Goal: Task Accomplishment & Management: Complete application form

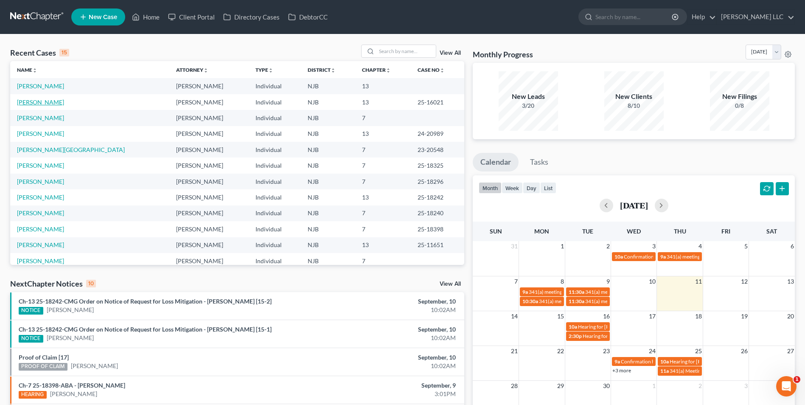
click at [39, 102] on link "[PERSON_NAME]" at bounding box center [40, 101] width 47 height 7
click at [32, 103] on link "[PERSON_NAME]" at bounding box center [40, 101] width 47 height 7
click at [36, 101] on link "[PERSON_NAME]" at bounding box center [40, 101] width 47 height 7
click at [30, 103] on link "[PERSON_NAME]" at bounding box center [40, 101] width 47 height 7
click at [29, 101] on link "[PERSON_NAME]" at bounding box center [40, 101] width 47 height 7
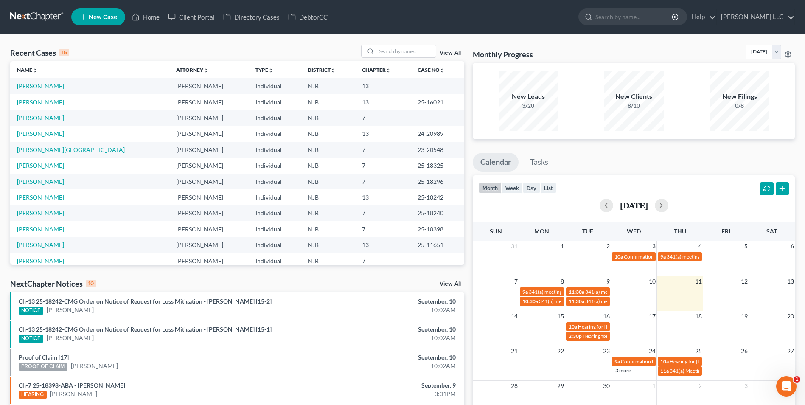
click at [28, 14] on link at bounding box center [37, 16] width 54 height 15
click at [32, 103] on link "[PERSON_NAME]" at bounding box center [40, 101] width 47 height 7
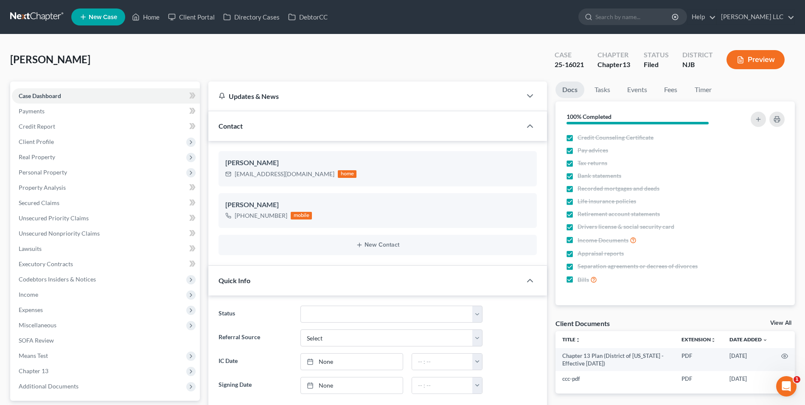
click at [779, 323] on link "View All" at bounding box center [780, 323] width 21 height 6
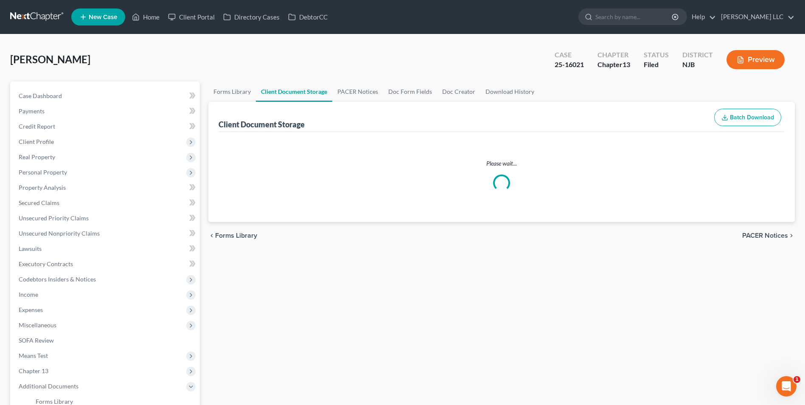
select select "9"
select select "19"
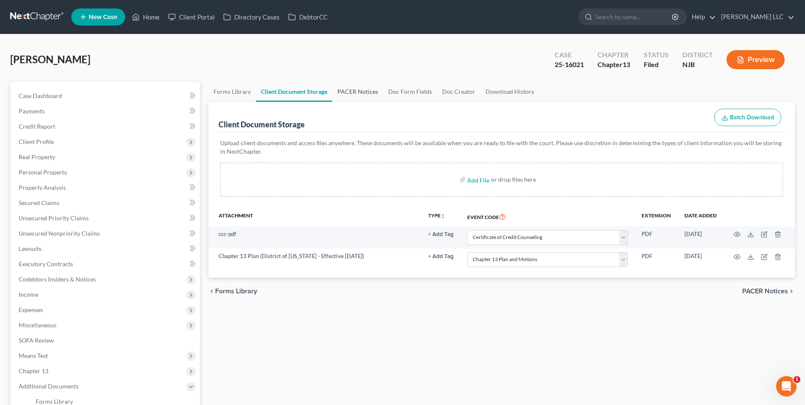
click at [356, 92] on link "PACER Notices" at bounding box center [357, 91] width 51 height 20
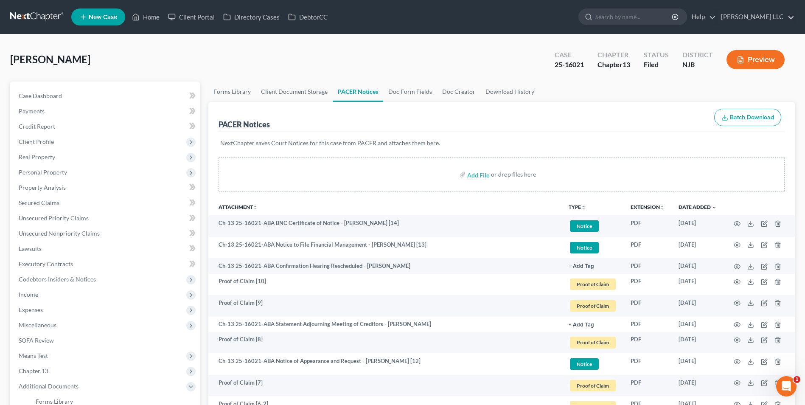
click at [572, 205] on button "TYPE unfold_more" at bounding box center [577, 208] width 17 height 6
click at [584, 271] on link "Proof of Claim" at bounding box center [594, 271] width 51 height 14
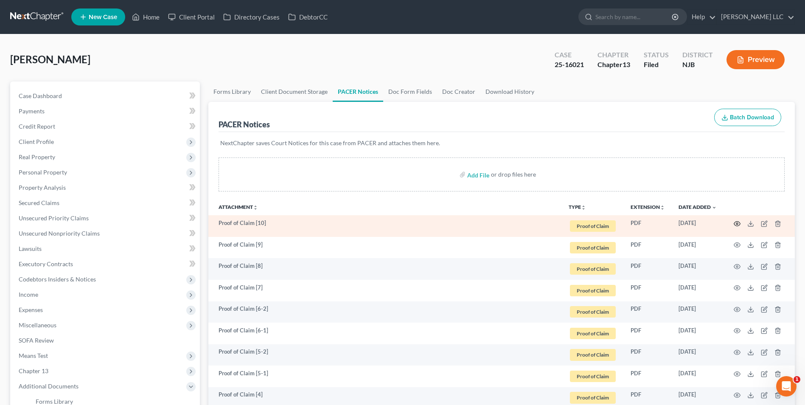
click at [739, 225] on icon "button" at bounding box center [737, 223] width 7 height 7
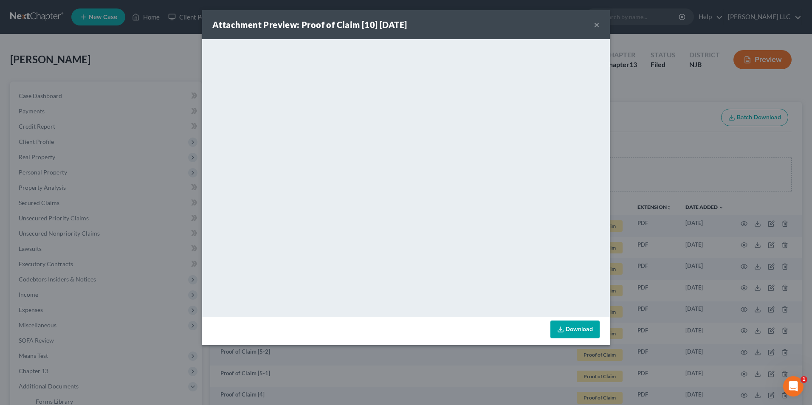
click at [596, 25] on button "×" at bounding box center [596, 25] width 6 height 10
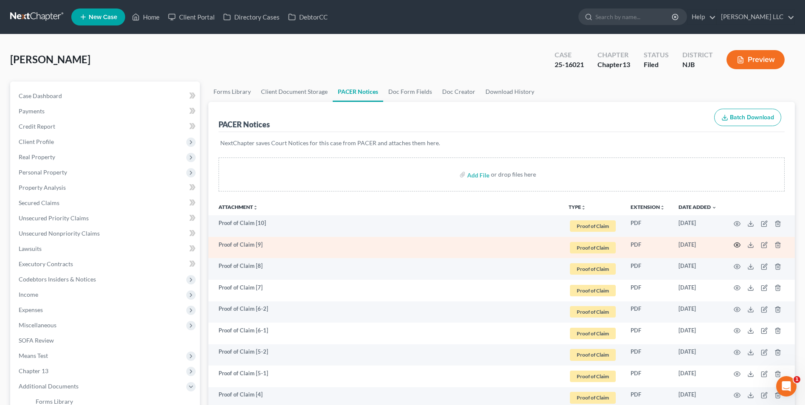
click at [737, 244] on circle "button" at bounding box center [737, 245] width 2 height 2
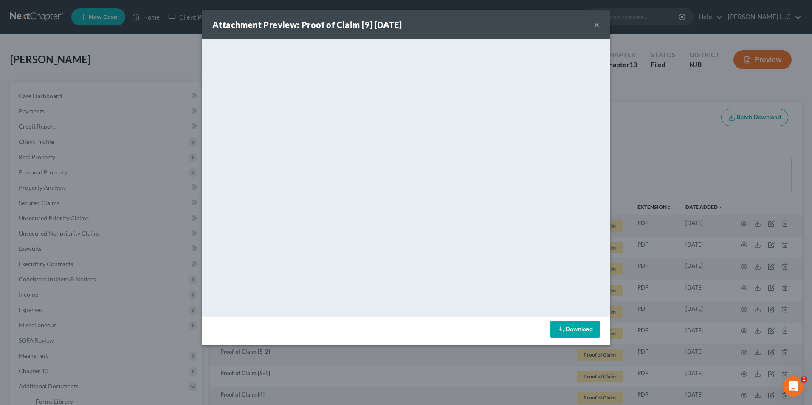
click at [596, 24] on button "×" at bounding box center [596, 25] width 6 height 10
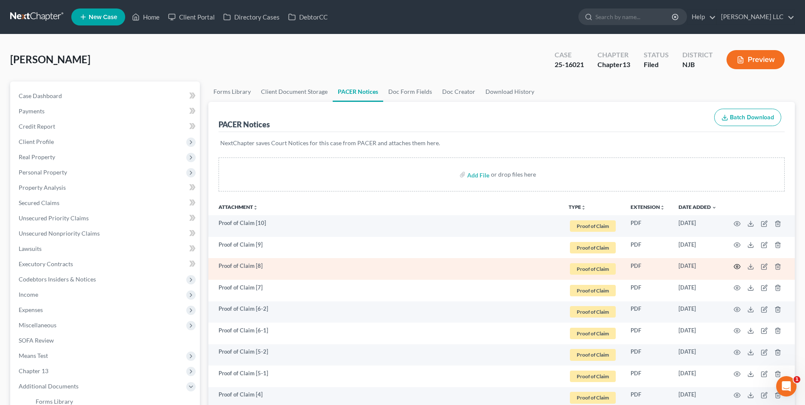
click at [736, 267] on icon "button" at bounding box center [737, 266] width 7 height 7
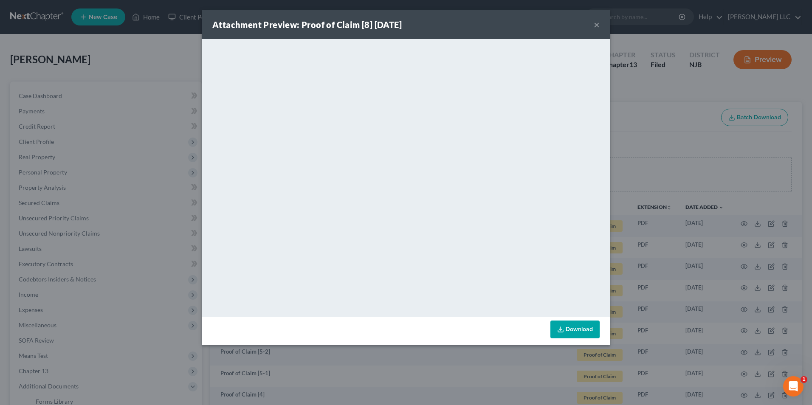
click at [595, 25] on button "×" at bounding box center [596, 25] width 6 height 10
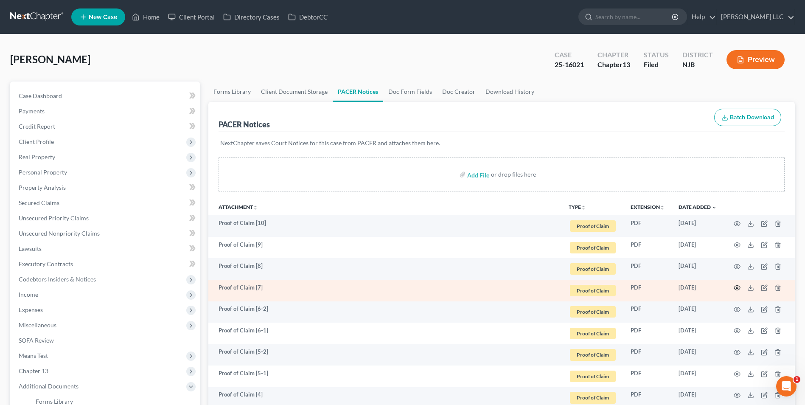
click at [736, 289] on icon "button" at bounding box center [737, 287] width 7 height 7
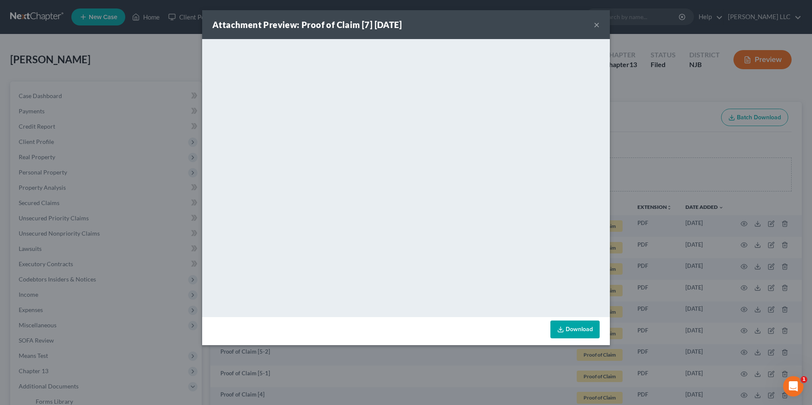
click at [598, 25] on button "×" at bounding box center [596, 25] width 6 height 10
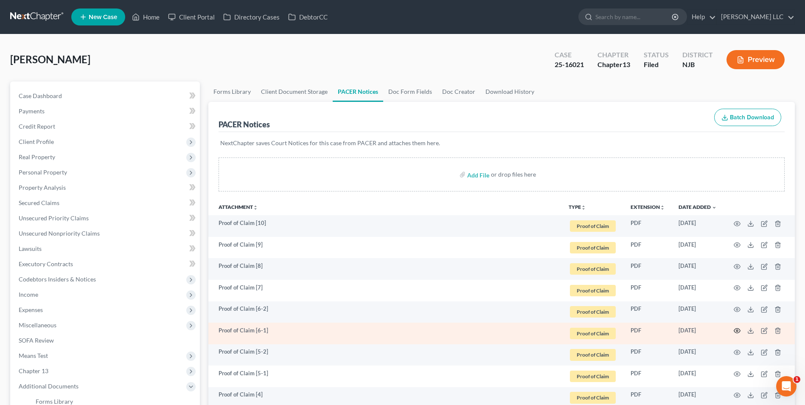
click at [736, 329] on icon "button" at bounding box center [737, 331] width 6 height 5
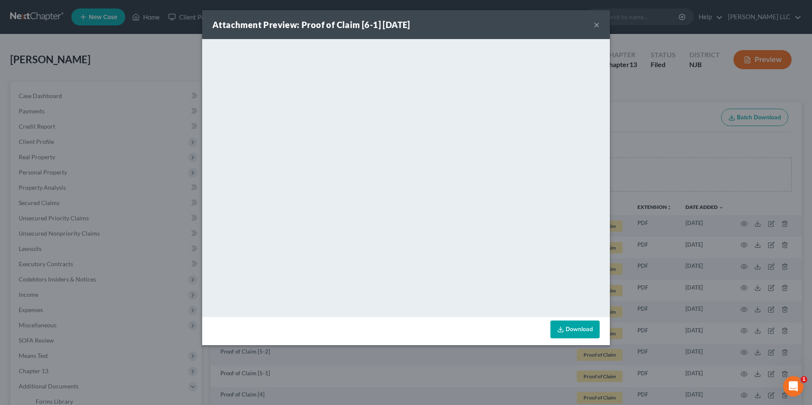
click at [595, 26] on button "×" at bounding box center [596, 25] width 6 height 10
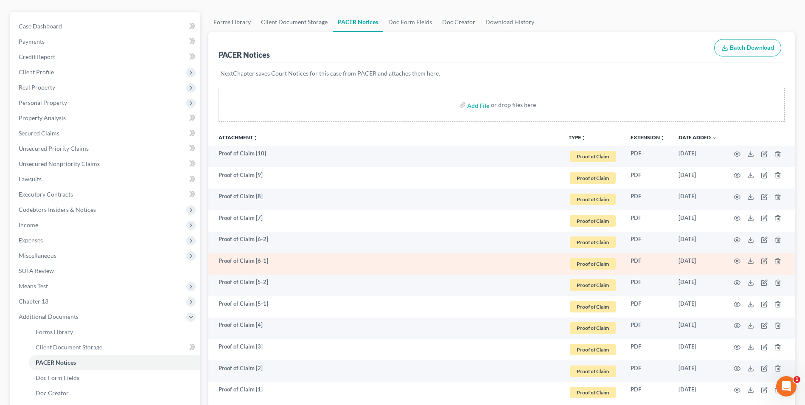
scroll to position [85, 0]
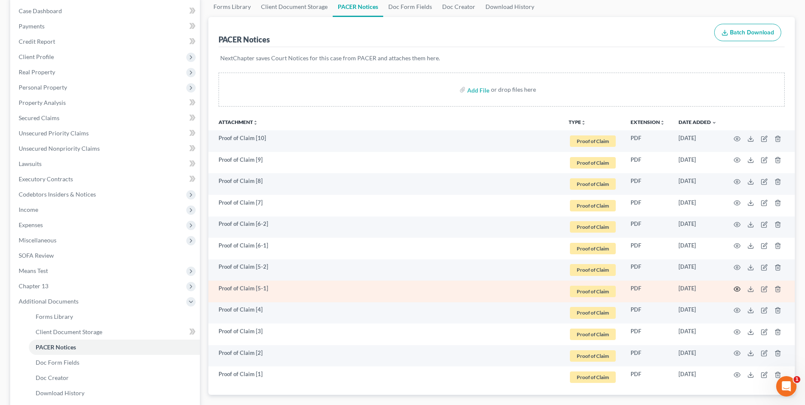
click at [738, 290] on icon "button" at bounding box center [737, 289] width 7 height 7
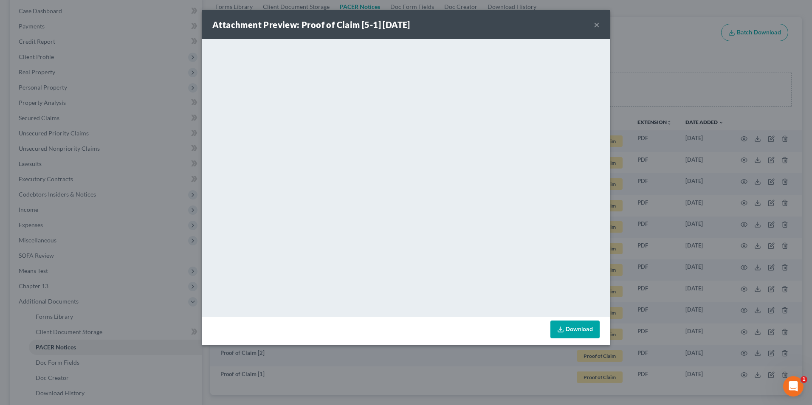
click at [598, 23] on button "×" at bounding box center [596, 25] width 6 height 10
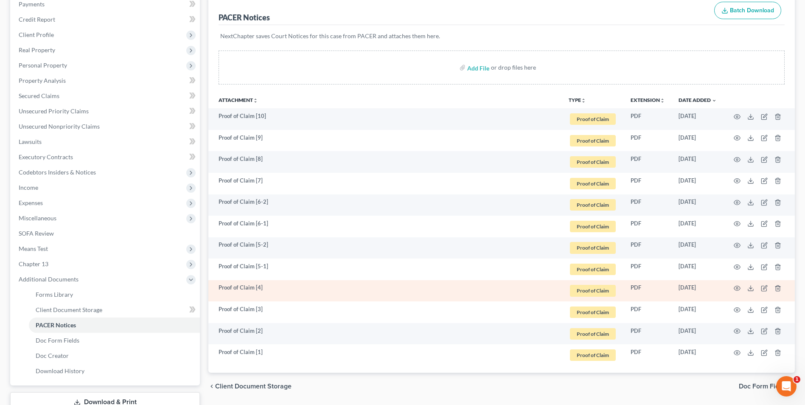
scroll to position [127, 0]
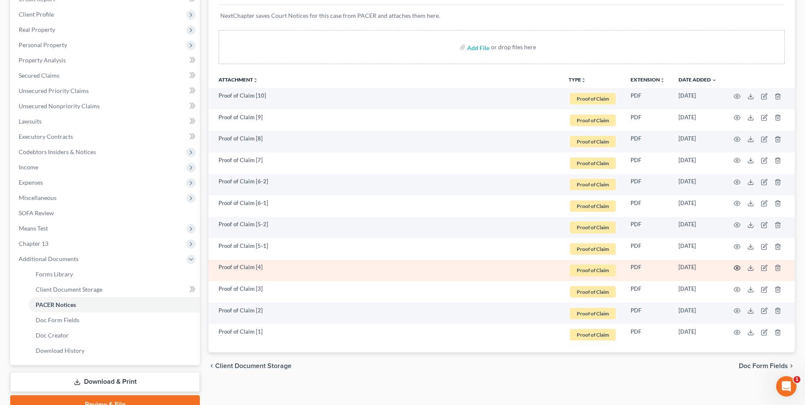
click at [738, 267] on icon "button" at bounding box center [737, 267] width 7 height 7
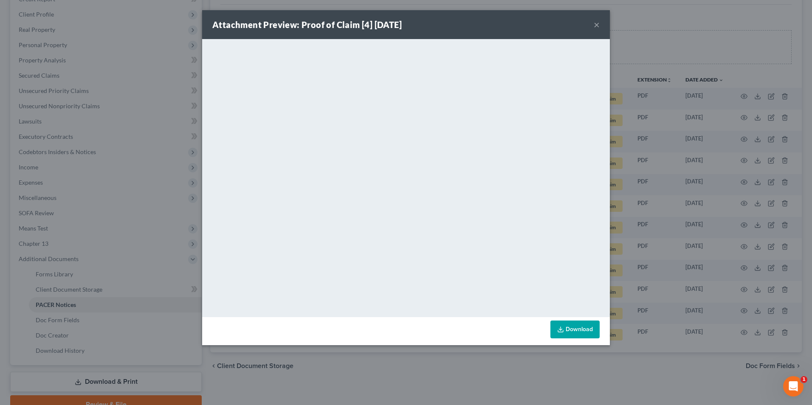
click at [596, 23] on button "×" at bounding box center [596, 25] width 6 height 10
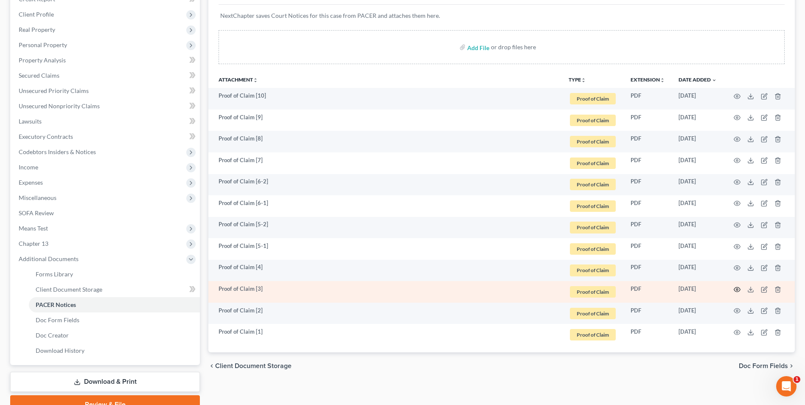
click at [737, 291] on icon "button" at bounding box center [737, 289] width 7 height 7
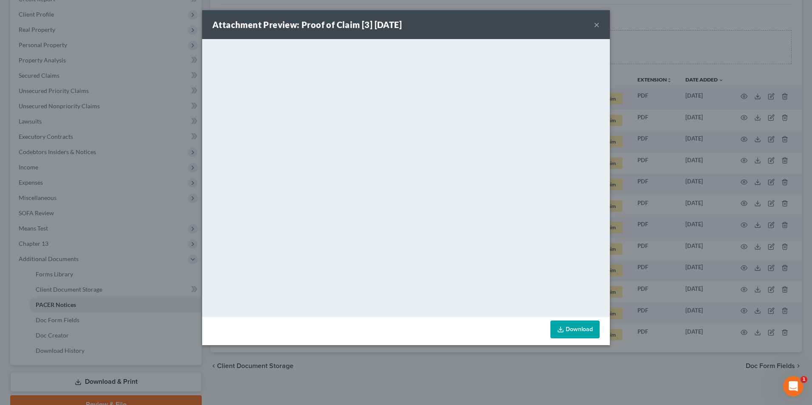
click at [596, 22] on button "×" at bounding box center [596, 25] width 6 height 10
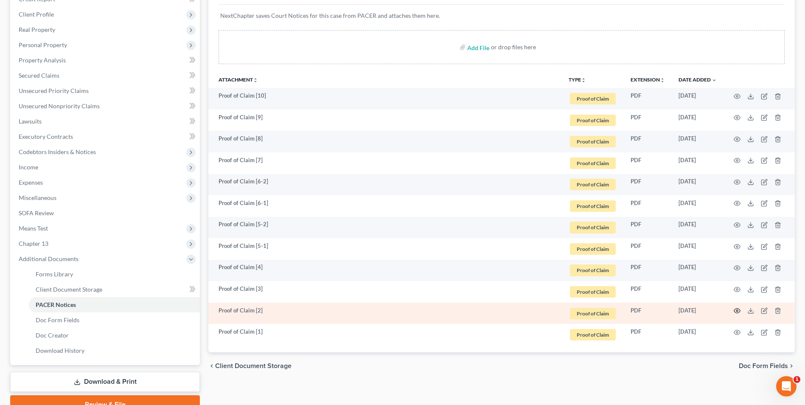
click at [739, 311] on icon "button" at bounding box center [737, 310] width 7 height 7
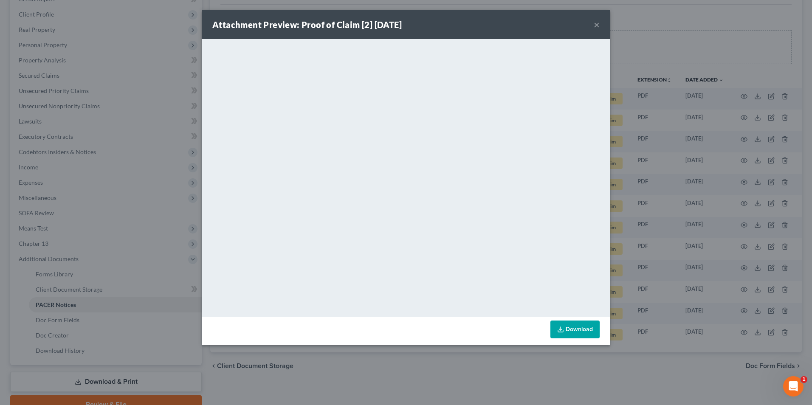
click at [595, 25] on button "×" at bounding box center [596, 25] width 6 height 10
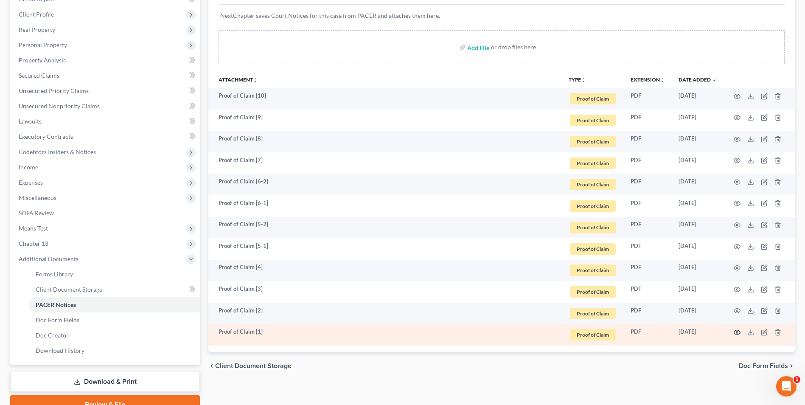
click at [737, 331] on circle "button" at bounding box center [737, 332] width 2 height 2
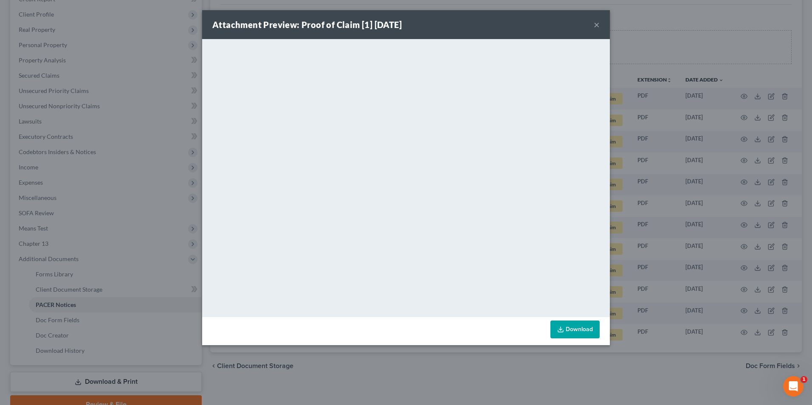
click at [597, 25] on button "×" at bounding box center [596, 25] width 6 height 10
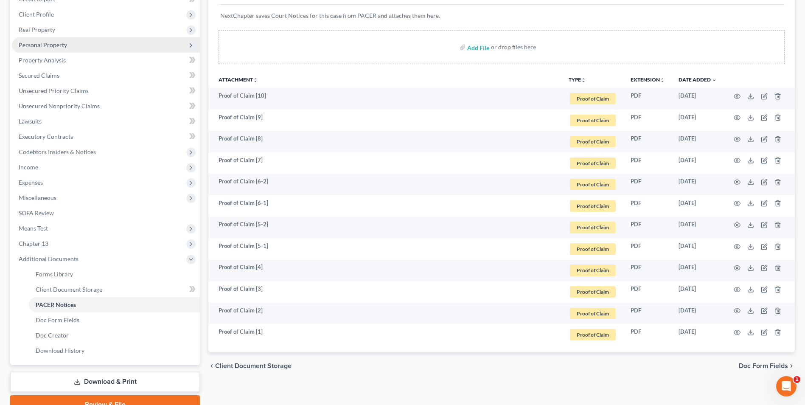
click at [64, 42] on span "Personal Property" at bounding box center [43, 44] width 48 height 7
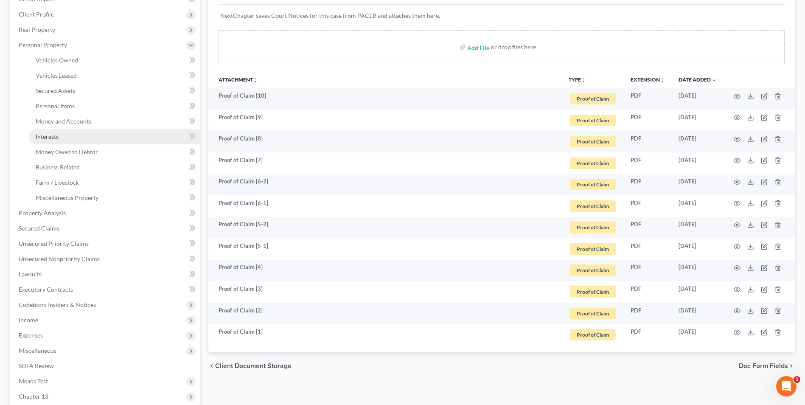
click at [111, 140] on link "Interests" at bounding box center [114, 136] width 171 height 15
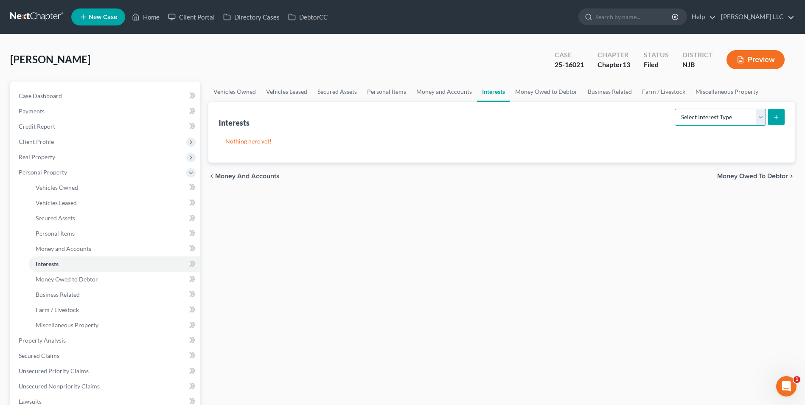
click at [727, 122] on select "Select Interest Type 401K Annuity Bond Education IRA Government Bond Government…" at bounding box center [720, 117] width 91 height 17
select select "incorporated_business"
click at [676, 109] on select "Select Interest Type 401K Annuity Bond Education IRA Government Bond Government…" at bounding box center [720, 117] width 91 height 17
click at [778, 115] on icon "submit" at bounding box center [776, 117] width 7 height 7
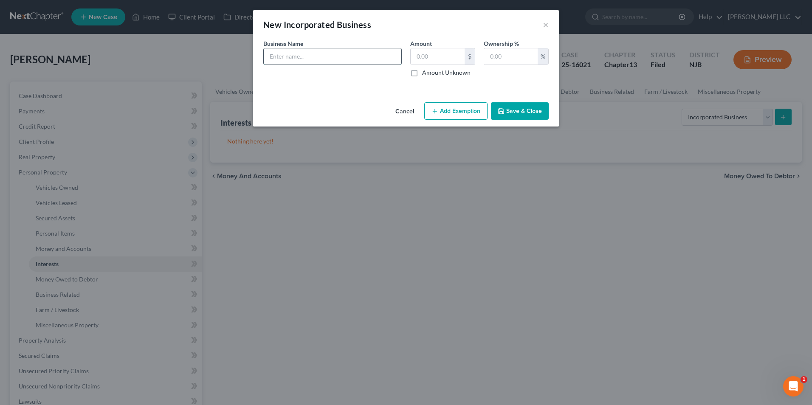
click at [272, 59] on input "text" at bounding box center [333, 56] width 138 height 16
click at [332, 58] on input "text" at bounding box center [333, 56] width 138 height 16
paste input "JBI TRANSPORTATION SERVICES"
type input "JBI TRANSPORTATION SERVICES"
click at [520, 112] on button "Save & Close" at bounding box center [520, 111] width 58 height 18
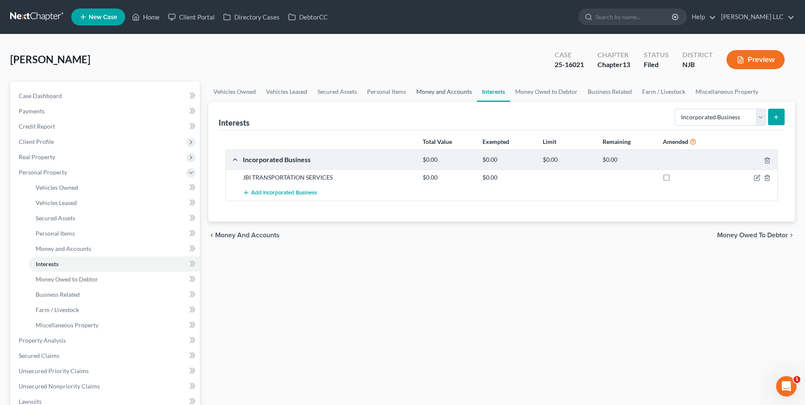
click at [446, 90] on link "Money and Accounts" at bounding box center [444, 91] width 66 height 20
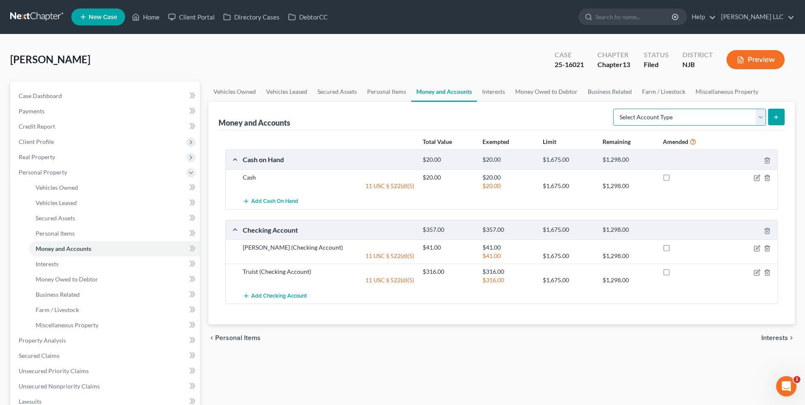
click at [665, 116] on select "Select Account Type Brokerage Cash on Hand Certificates of Deposit Checking Acc…" at bounding box center [689, 117] width 153 height 17
click at [487, 93] on link "Interests" at bounding box center [493, 91] width 33 height 20
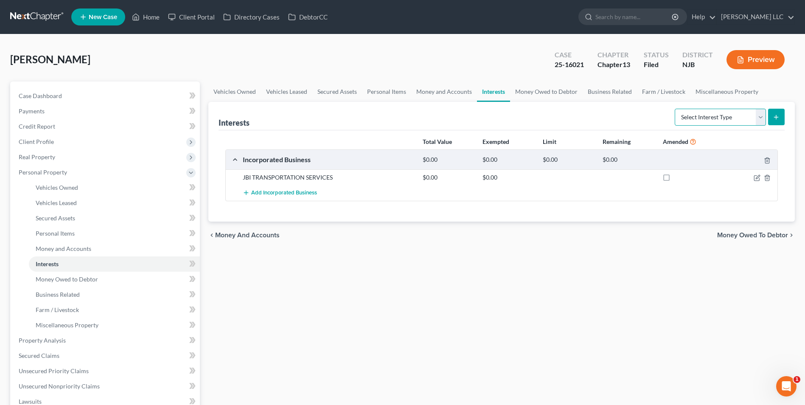
click at [688, 117] on select "Select Interest Type 401K Annuity Bond Education IRA Government Bond Government…" at bounding box center [720, 117] width 91 height 17
select select "401k"
click at [676, 109] on select "Select Interest Type 401K Annuity Bond Education IRA Government Bond Government…" at bounding box center [720, 117] width 91 height 17
click at [776, 116] on line "submit" at bounding box center [776, 117] width 0 height 4
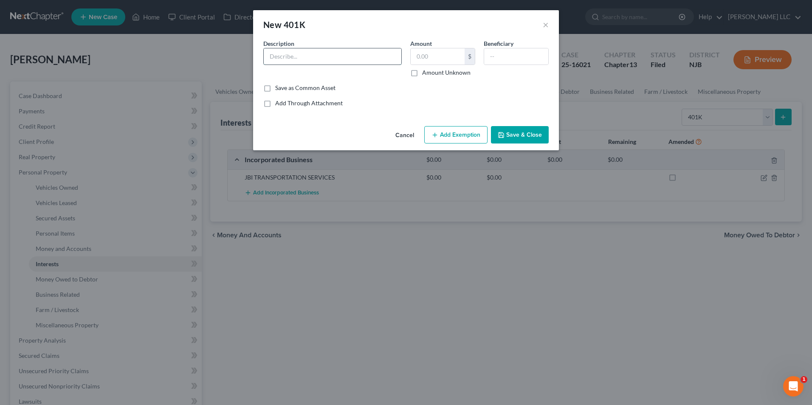
click at [329, 59] on input "text" at bounding box center [333, 56] width 138 height 16
type input "Fidelity"
click at [520, 135] on button "Save & Close" at bounding box center [520, 135] width 58 height 18
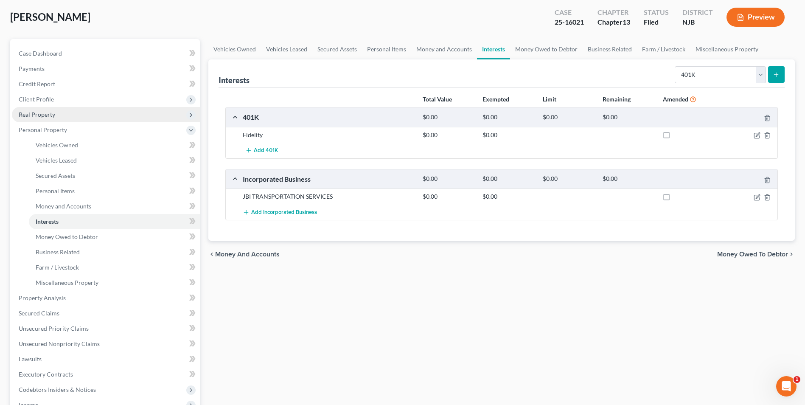
scroll to position [85, 0]
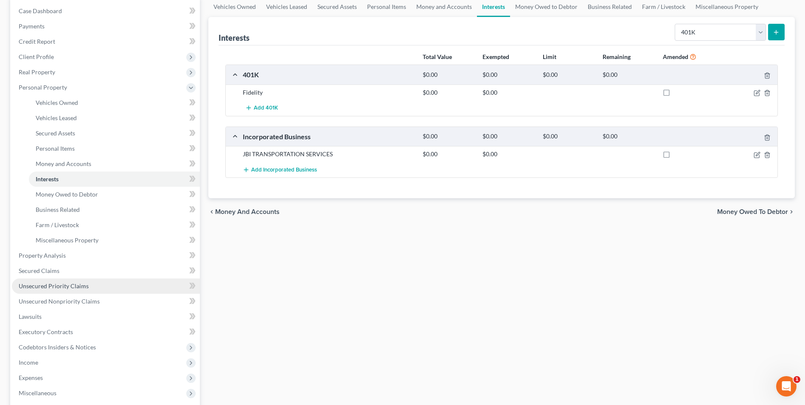
click at [73, 287] on span "Unsecured Priority Claims" at bounding box center [54, 285] width 70 height 7
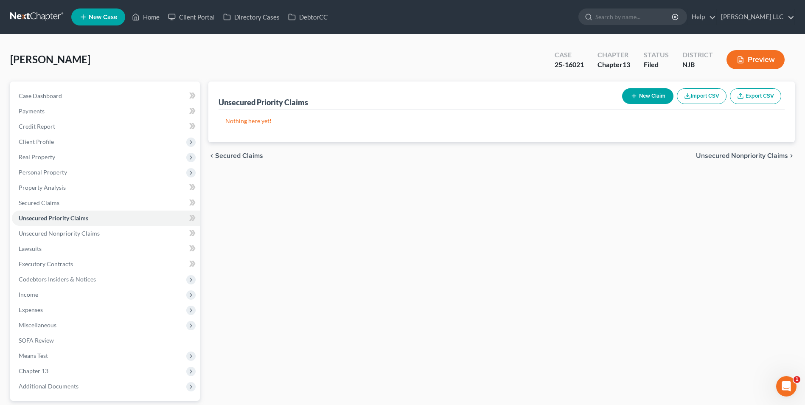
click at [635, 96] on icon "button" at bounding box center [634, 96] width 7 height 7
select select "0"
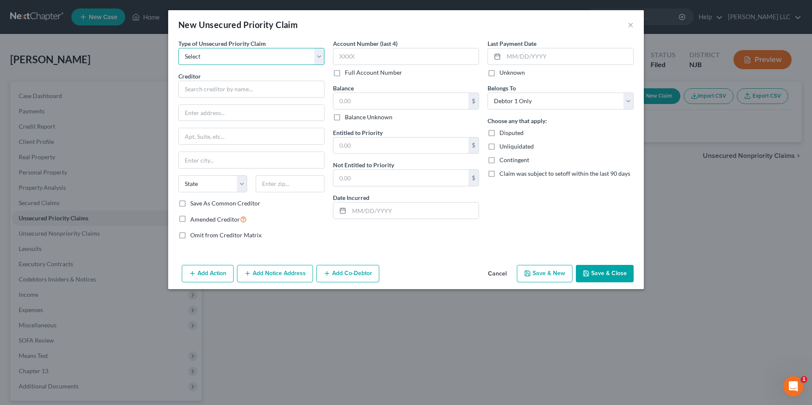
click at [228, 55] on select "Select Taxes & Other Government Units Domestic Support Obligations Extensions o…" at bounding box center [251, 56] width 146 height 17
select select "0"
click at [178, 48] on select "Select Taxes & Other Government Units Domestic Support Obligations Extensions o…" at bounding box center [251, 56] width 146 height 17
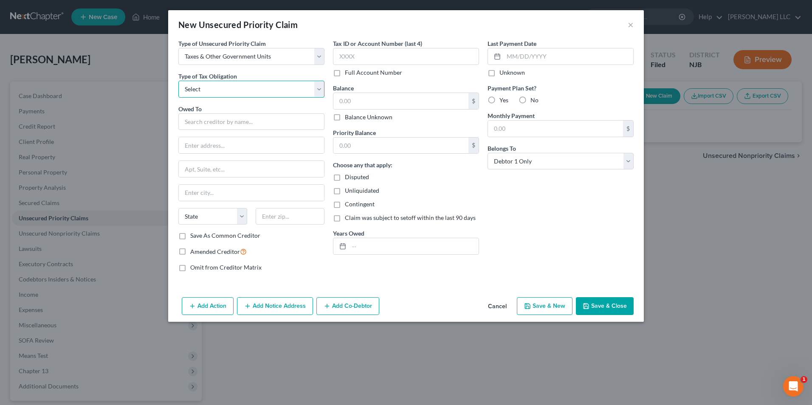
click at [223, 88] on select "Select Federal City State Franchise Tax Board Other" at bounding box center [251, 89] width 146 height 17
select select "0"
click at [178, 81] on select "Select Federal City State Franchise Tax Board Other" at bounding box center [251, 89] width 146 height 17
click at [225, 126] on input "text" at bounding box center [251, 121] width 146 height 17
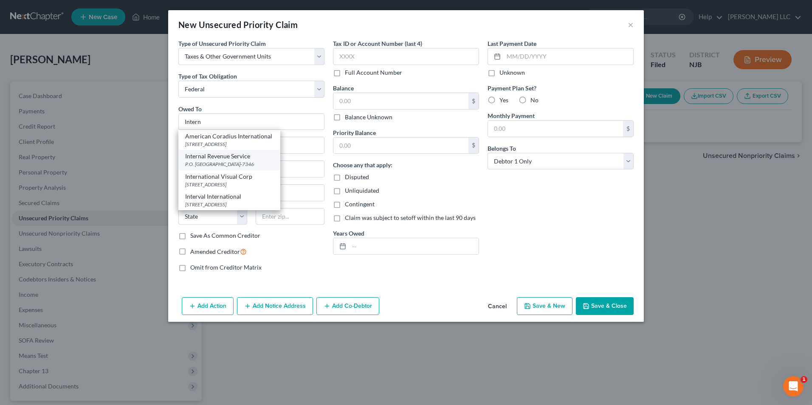
click at [226, 158] on div "Internal Revenue Service" at bounding box center [229, 156] width 88 height 8
type input "Internal Revenue Service"
type input "P.O. Box 7346"
type input "[GEOGRAPHIC_DATA]"
select select "39"
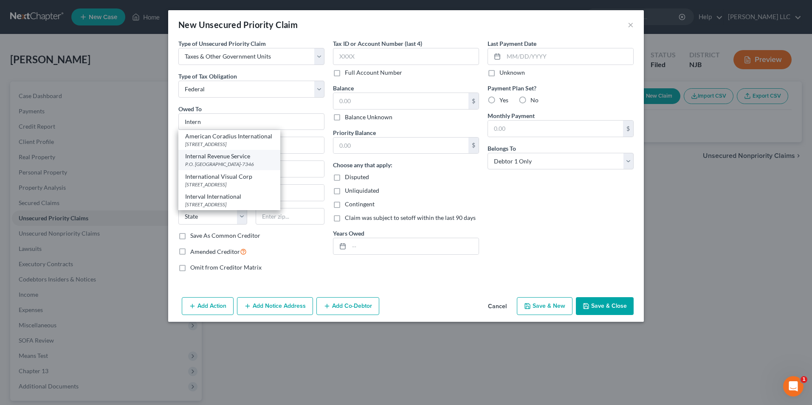
type input "19101-7346"
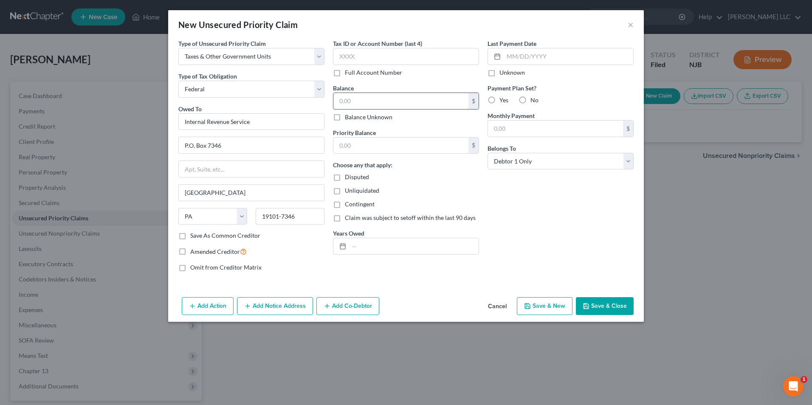
click at [344, 100] on input "text" at bounding box center [400, 101] width 135 height 16
type input "3,000"
click at [357, 244] on input "text" at bounding box center [413, 246] width 129 height 16
type input "2021, 2023"
click at [530, 101] on label "No" at bounding box center [534, 100] width 8 height 8
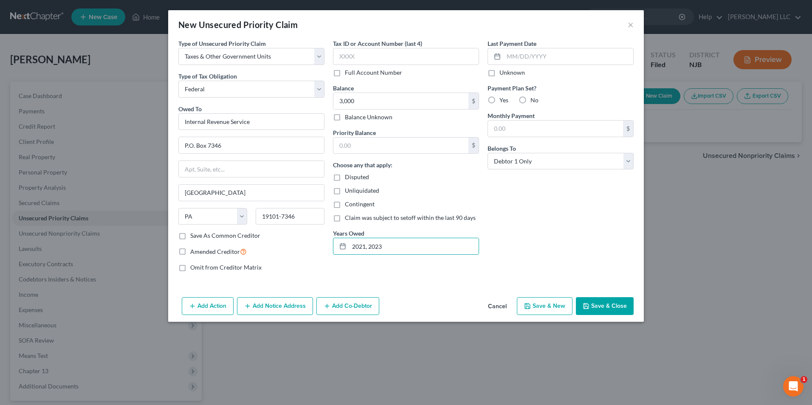
click at [534, 101] on input "No" at bounding box center [537, 99] width 6 height 6
radio input "true"
click at [375, 141] on input "text" at bounding box center [400, 146] width 135 height 16
type input "3,000"
click at [602, 305] on button "Save & Close" at bounding box center [605, 306] width 58 height 18
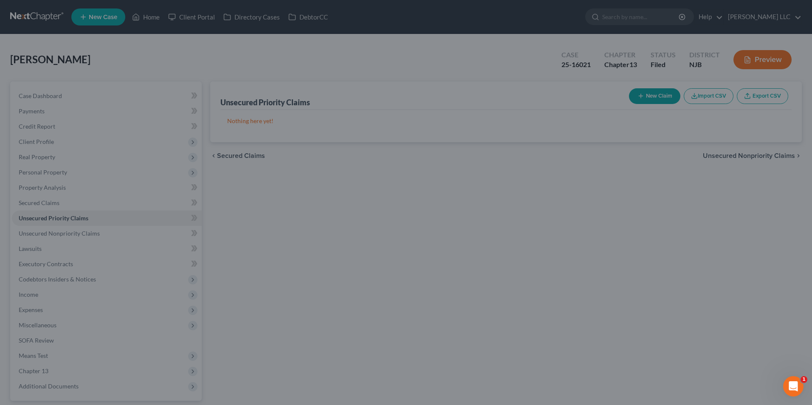
type input "3,000.00"
type input "0.00"
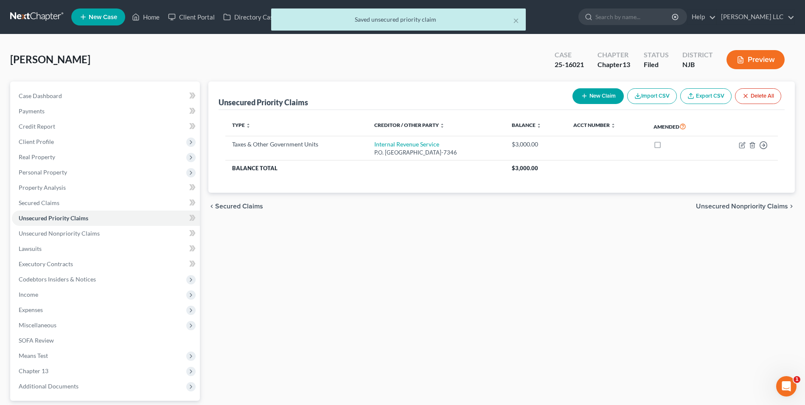
click at [583, 96] on icon "button" at bounding box center [584, 96] width 7 height 7
select select "0"
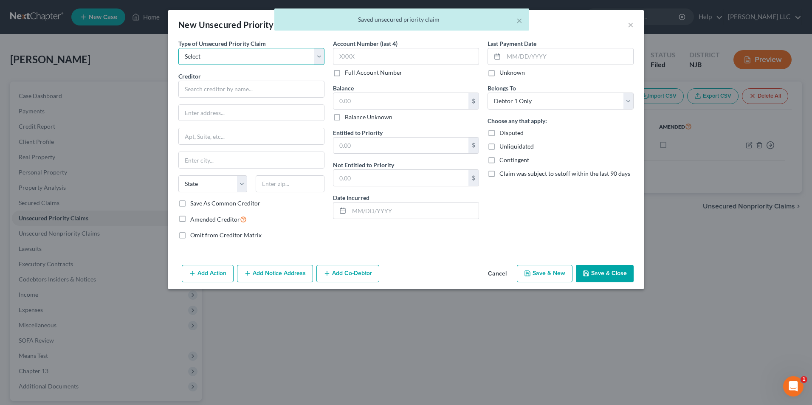
click at [232, 57] on select "Select Taxes & Other Government Units Domestic Support Obligations Extensions o…" at bounding box center [251, 56] width 146 height 17
select select "0"
click at [178, 48] on select "Select Taxes & Other Government Units Domestic Support Obligations Extensions o…" at bounding box center [251, 56] width 146 height 17
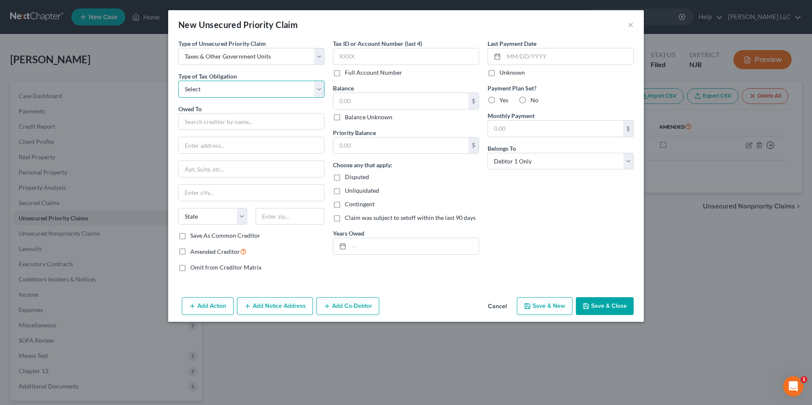
click at [226, 91] on select "Select Federal City State Franchise Tax Board Other" at bounding box center [251, 89] width 146 height 17
select select "2"
click at [178, 81] on select "Select Federal City State Franchise Tax Board Other" at bounding box center [251, 89] width 146 height 17
click at [226, 122] on input "text" at bounding box center [251, 121] width 146 height 17
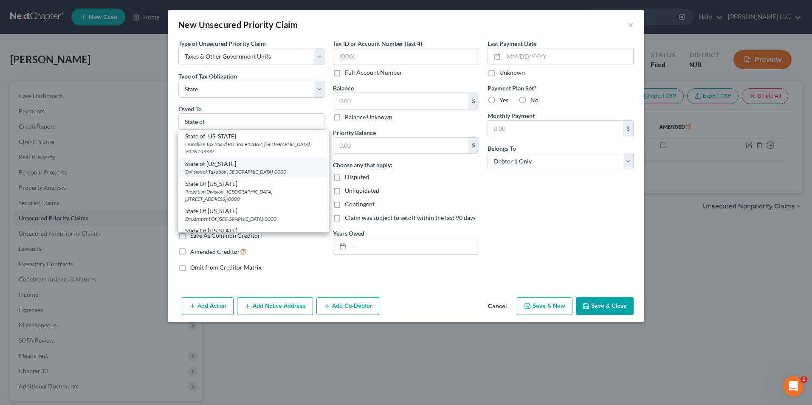
click at [230, 167] on div "State of [US_STATE]" at bounding box center [253, 164] width 137 height 8
type input "State of [US_STATE]"
type input "Division of Taxation"
type input "PO Box 283"
type input "[GEOGRAPHIC_DATA]"
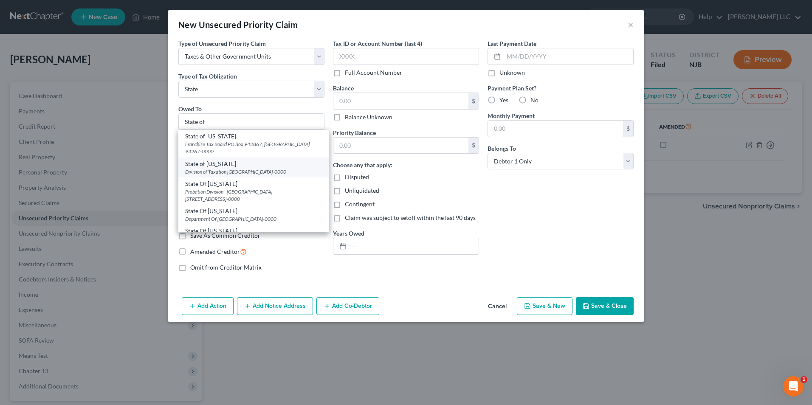
select select "33"
type input "08695-0000"
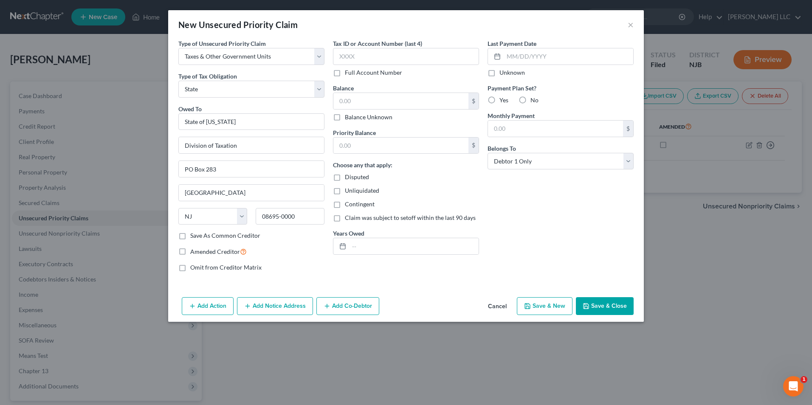
click at [499, 73] on label "Unknown" at bounding box center [511, 72] width 25 height 8
click at [503, 73] on input "Unknown" at bounding box center [506, 71] width 6 height 6
checkbox input "true"
click at [607, 303] on button "Save & Close" at bounding box center [605, 306] width 58 height 18
type input "0.00"
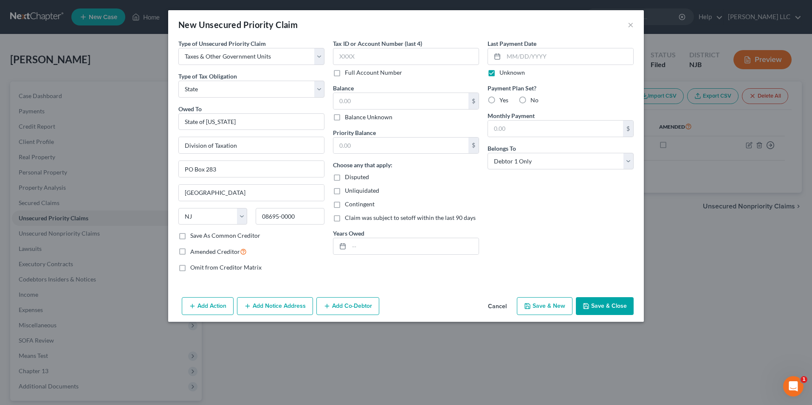
type input "0.00"
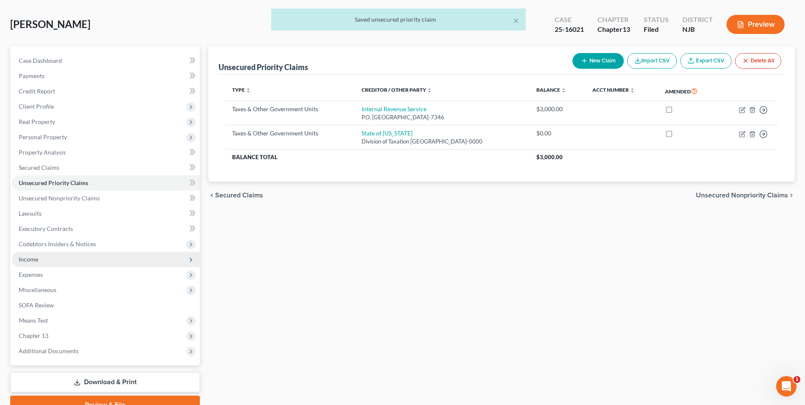
scroll to position [77, 0]
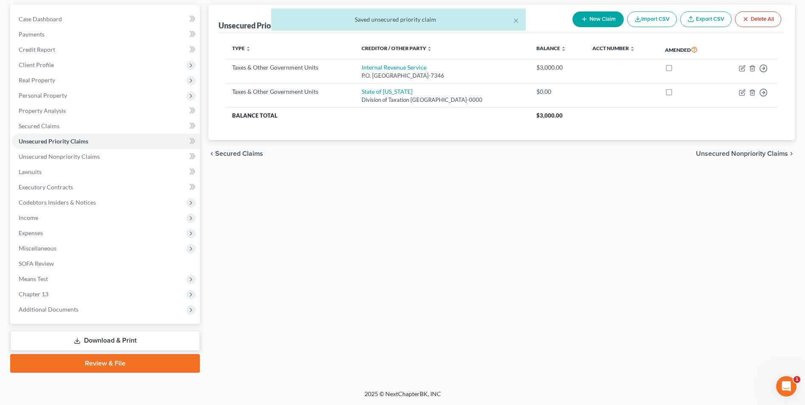
click at [114, 341] on link "Download & Print" at bounding box center [105, 341] width 190 height 20
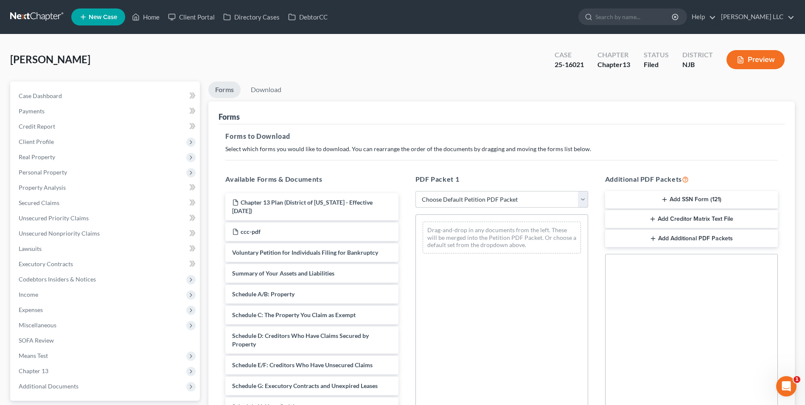
click at [480, 198] on select "Choose Default Petition PDF Packet Complete Bankruptcy Petition (all forms and …" at bounding box center [502, 199] width 173 height 17
select select "2"
click at [416, 191] on select "Choose Default Petition PDF Packet Complete Bankruptcy Petition (all forms and …" at bounding box center [502, 199] width 173 height 17
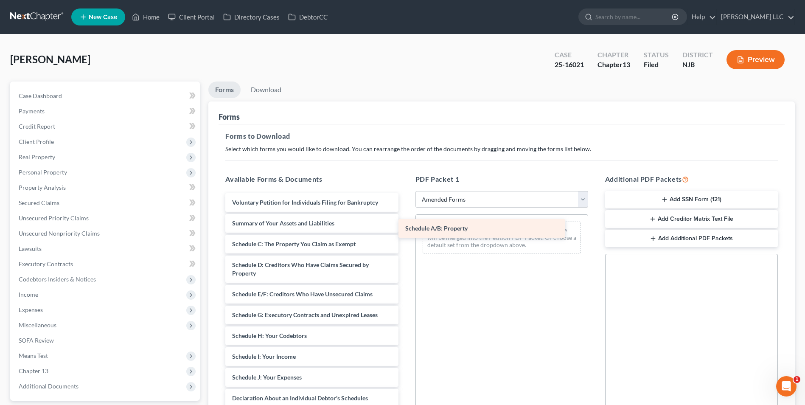
drag, startPoint x: 298, startPoint y: 244, endPoint x: 471, endPoint y: 229, distance: 173.9
click at [405, 229] on div "Schedule A/B: Property Voluntary Petition for Individuals Filing for Bankruptcy…" at bounding box center [312, 371] width 186 height 356
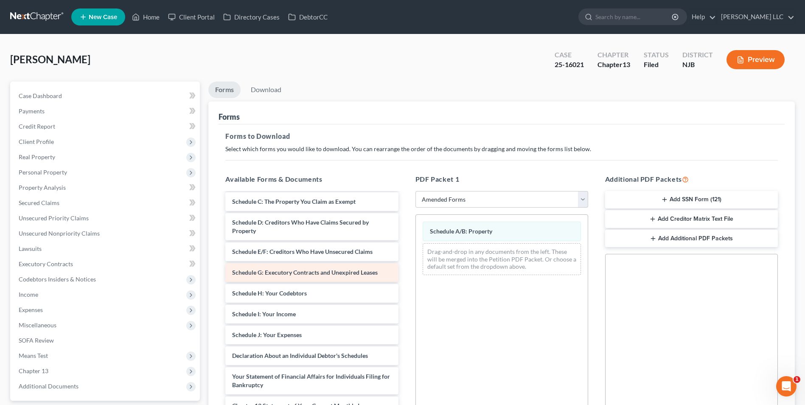
scroll to position [85, 0]
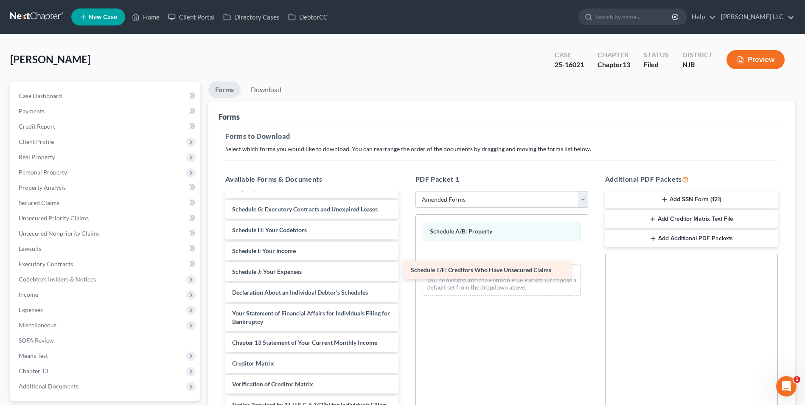
drag, startPoint x: 295, startPoint y: 208, endPoint x: 482, endPoint y: 261, distance: 193.7
click at [405, 265] on div "Schedule E/F: Creditors Who Have Unsecured Claims Voluntary Petition for Indivi…" at bounding box center [312, 275] width 186 height 335
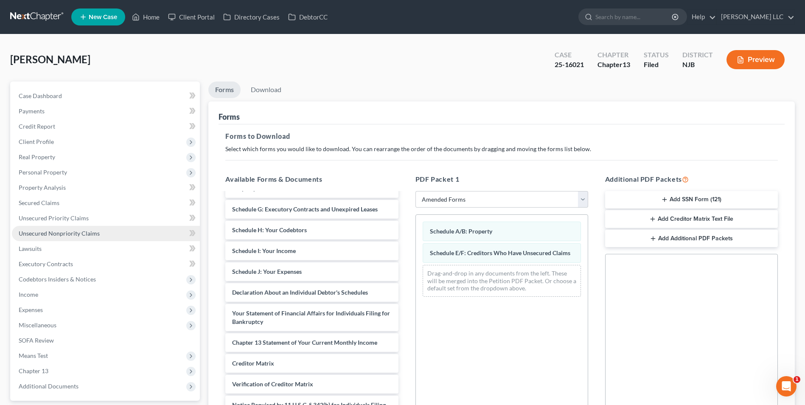
click at [54, 234] on span "Unsecured Nonpriority Claims" at bounding box center [59, 233] width 81 height 7
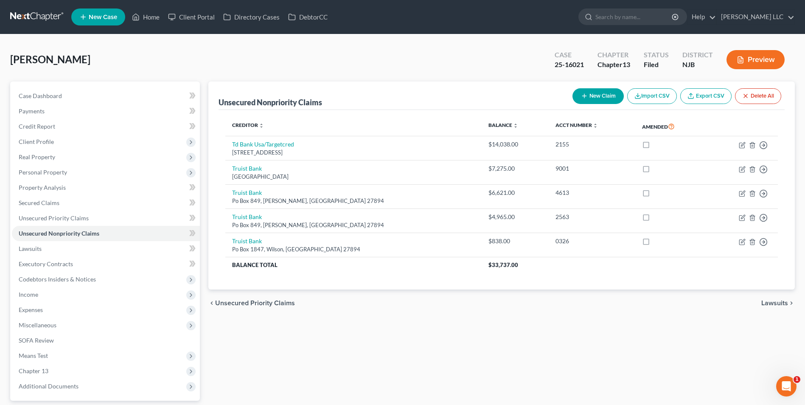
click at [585, 93] on icon "button" at bounding box center [584, 96] width 7 height 7
select select "0"
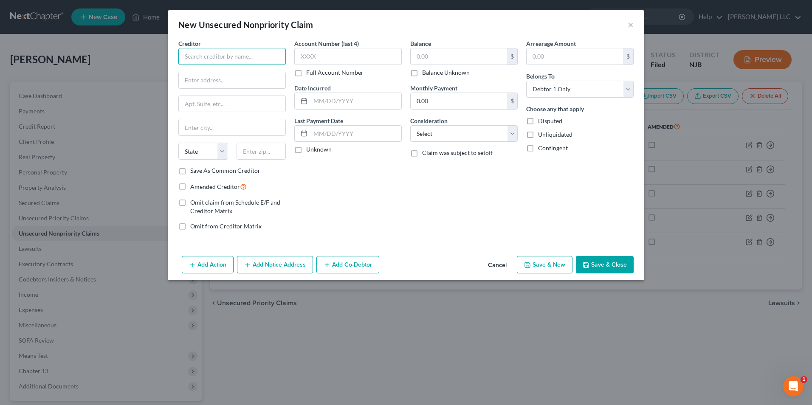
click at [208, 59] on input "text" at bounding box center [231, 56] width 107 height 17
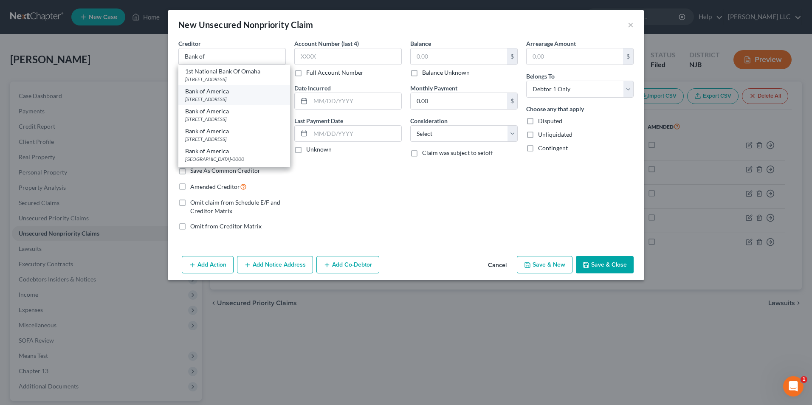
click at [216, 95] on div "[STREET_ADDRESS]" at bounding box center [234, 98] width 98 height 7
type input "Bank of America"
type input "PO Box 17054"
type input "Wilmington"
select select "7"
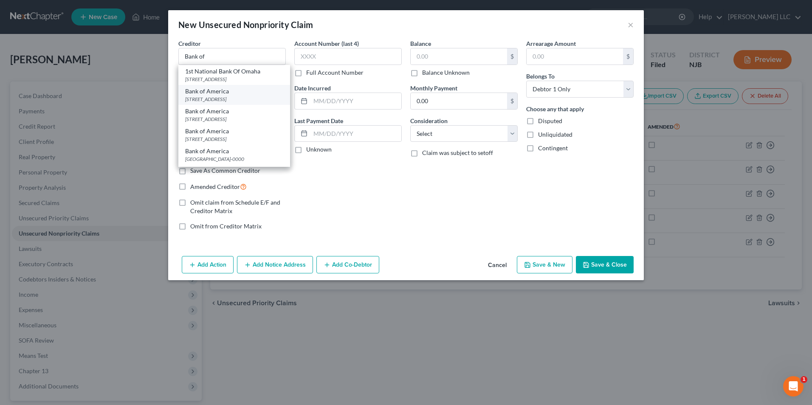
type input "19850-0000"
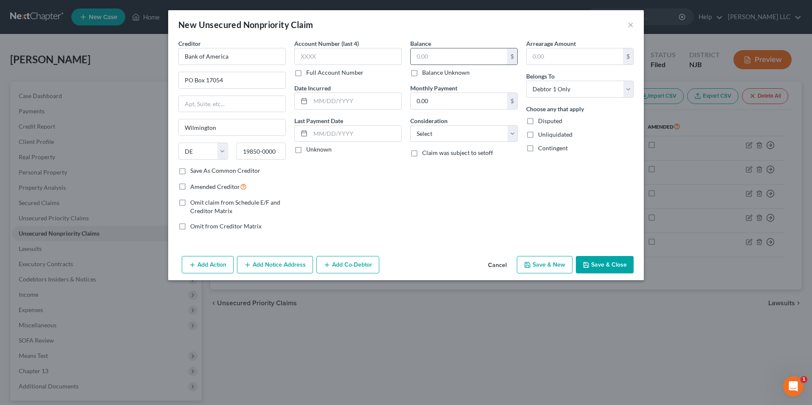
click at [426, 56] on input "text" at bounding box center [458, 56] width 96 height 16
type input "600"
click at [462, 134] on select "Select Cable / Satellite Services Collection Agency Credit Card Debt Debt Couns…" at bounding box center [463, 133] width 107 height 17
select select "2"
click at [410, 125] on select "Select Cable / Satellite Services Collection Agency Credit Card Debt Debt Couns…" at bounding box center [463, 133] width 107 height 17
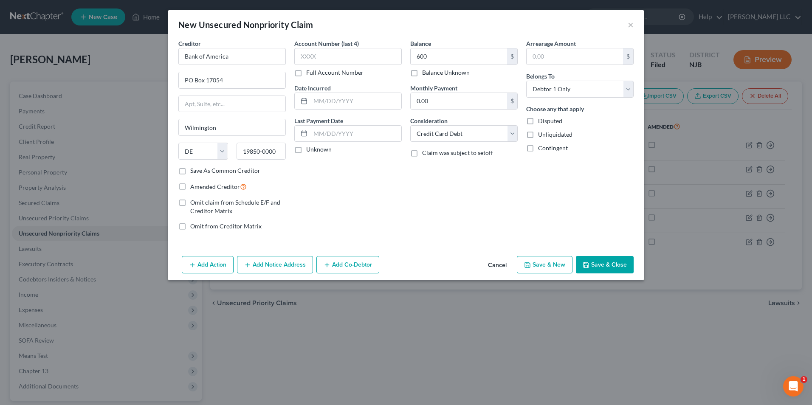
click at [606, 266] on button "Save & Close" at bounding box center [605, 265] width 58 height 18
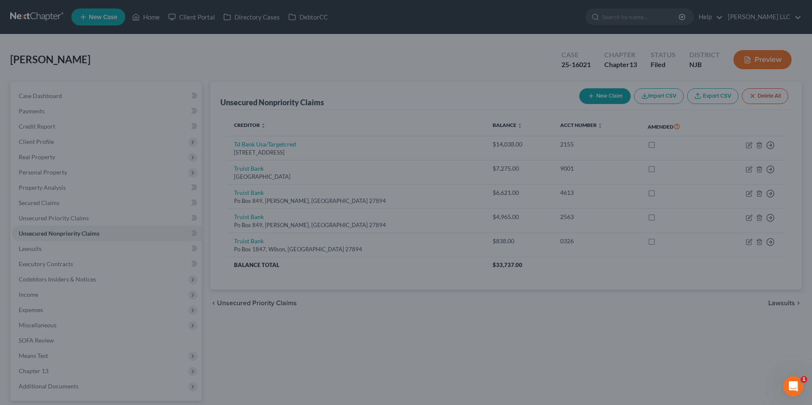
type input "600.00"
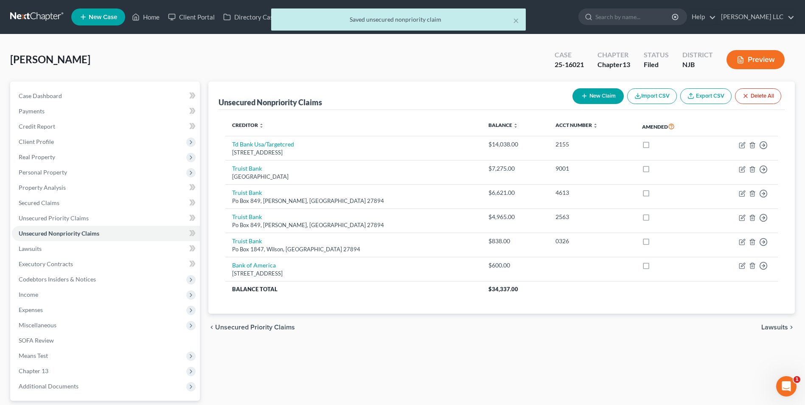
click at [593, 97] on button "New Claim" at bounding box center [598, 96] width 51 height 16
select select "0"
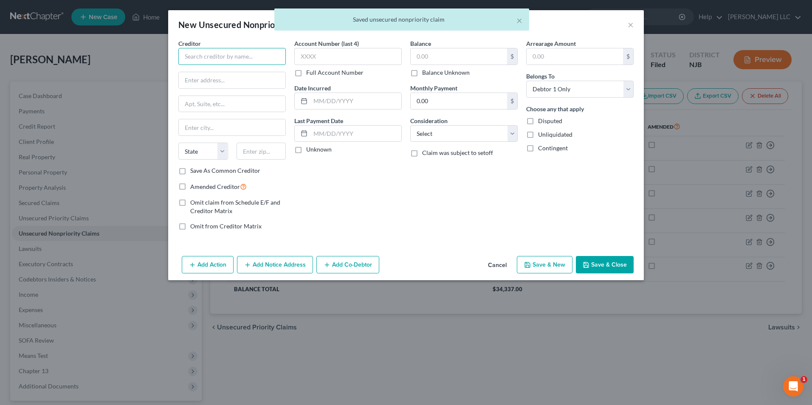
click at [222, 60] on input "text" at bounding box center [231, 56] width 107 height 17
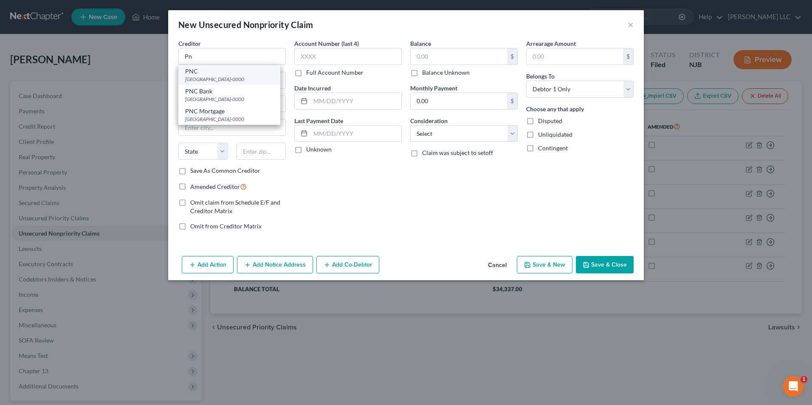
click at [205, 76] on div "[GEOGRAPHIC_DATA]-0000" at bounding box center [229, 79] width 88 height 7
type input "PNC"
type input "PO Box 3180"
type input "[GEOGRAPHIC_DATA]"
select select "39"
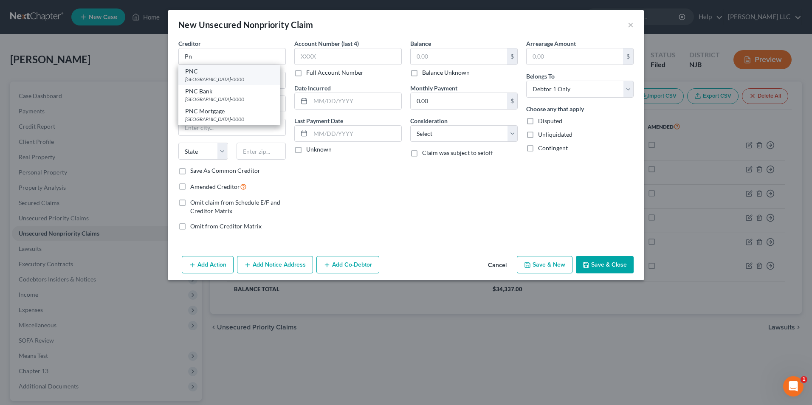
type input "15230-0000"
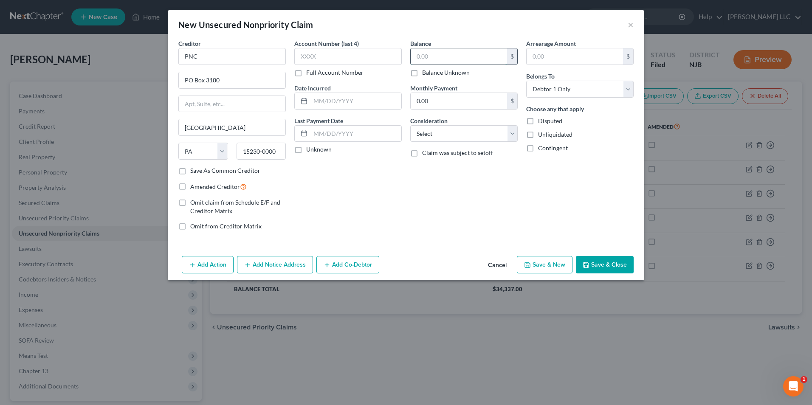
click at [457, 61] on input "text" at bounding box center [458, 56] width 96 height 16
type input "938"
click at [458, 132] on select "Select Cable / Satellite Services Collection Agency Credit Card Debt Debt Couns…" at bounding box center [463, 133] width 107 height 17
select select "2"
click at [410, 125] on select "Select Cable / Satellite Services Collection Agency Credit Card Debt Debt Couns…" at bounding box center [463, 133] width 107 height 17
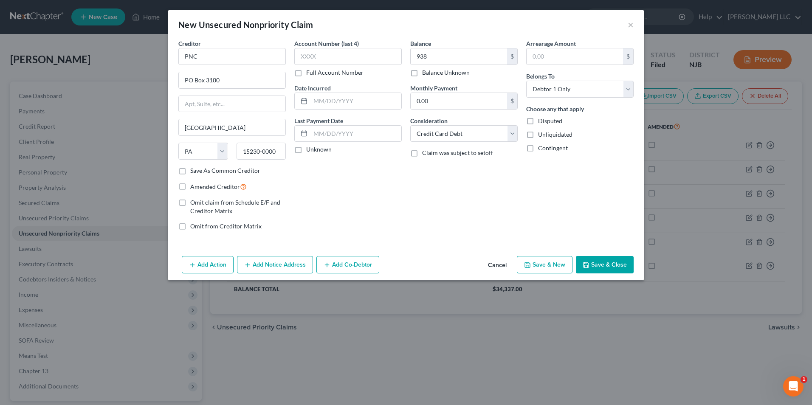
click at [607, 267] on button "Save & Close" at bounding box center [605, 265] width 58 height 18
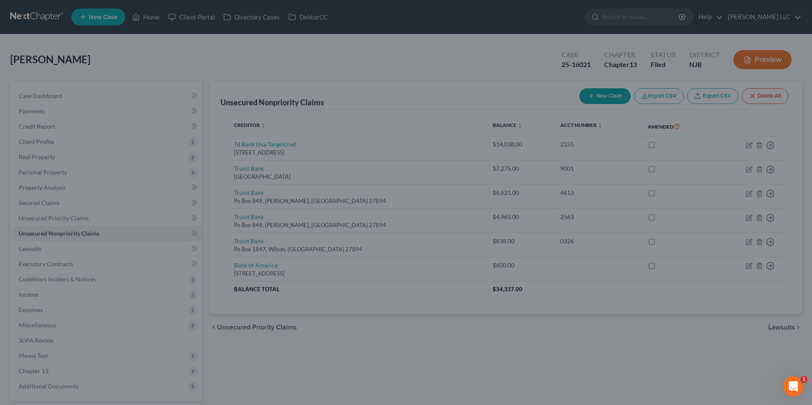
type input "938.00"
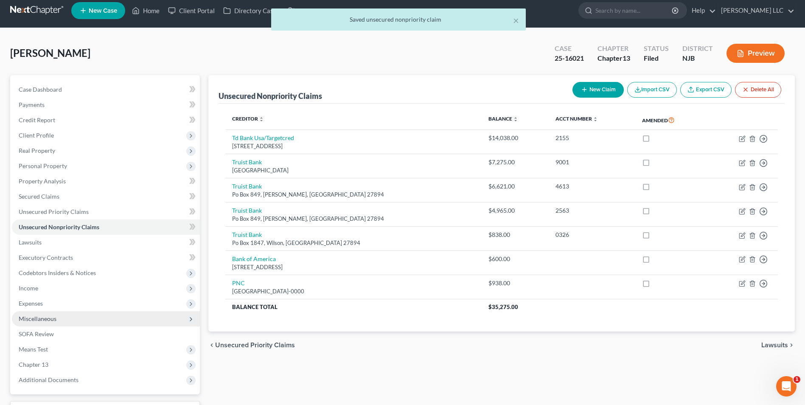
scroll to position [77, 0]
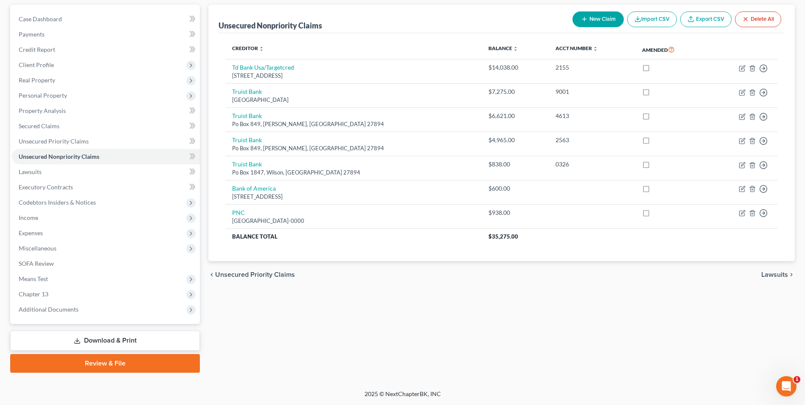
click at [118, 340] on link "Download & Print" at bounding box center [105, 341] width 190 height 20
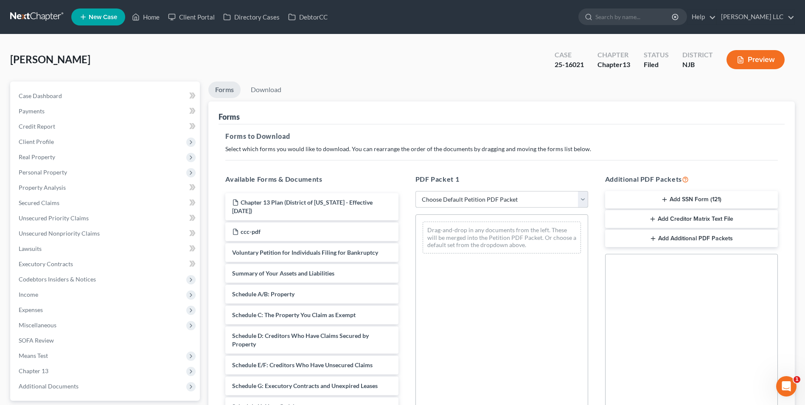
click at [473, 199] on select "Choose Default Petition PDF Packet Complete Bankruptcy Petition (all forms and …" at bounding box center [502, 199] width 173 height 17
select select "2"
click at [416, 191] on select "Choose Default Petition PDF Packet Complete Bankruptcy Petition (all forms and …" at bounding box center [502, 199] width 173 height 17
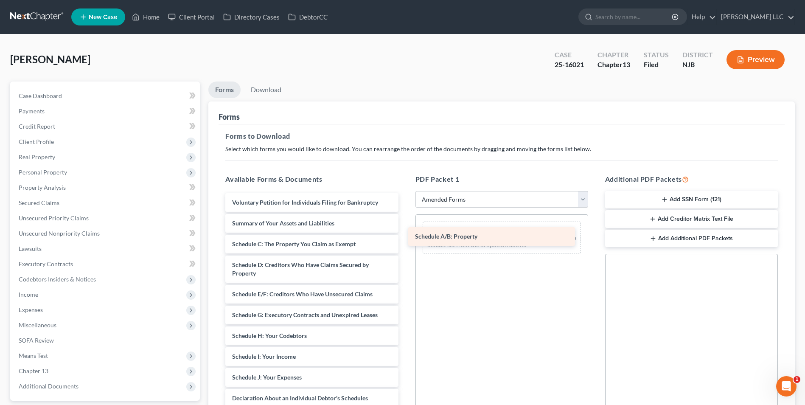
drag, startPoint x: 298, startPoint y: 242, endPoint x: 483, endPoint y: 228, distance: 186.0
click at [405, 228] on div "Schedule A/B: Property Voluntary Petition for Individuals Filing for Bankruptcy…" at bounding box center [312, 371] width 186 height 356
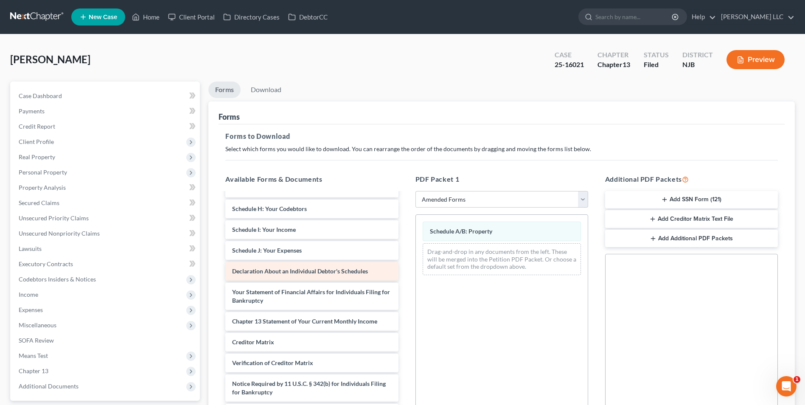
scroll to position [84, 0]
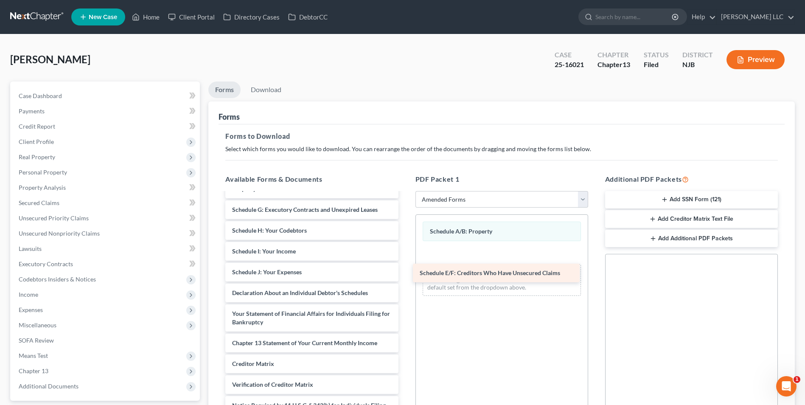
drag, startPoint x: 303, startPoint y: 211, endPoint x: 487, endPoint y: 275, distance: 194.0
click at [405, 275] on div "Schedule E/F: Creditors Who Have Unsecured Claims Voluntary Petition for Indivi…" at bounding box center [312, 276] width 186 height 335
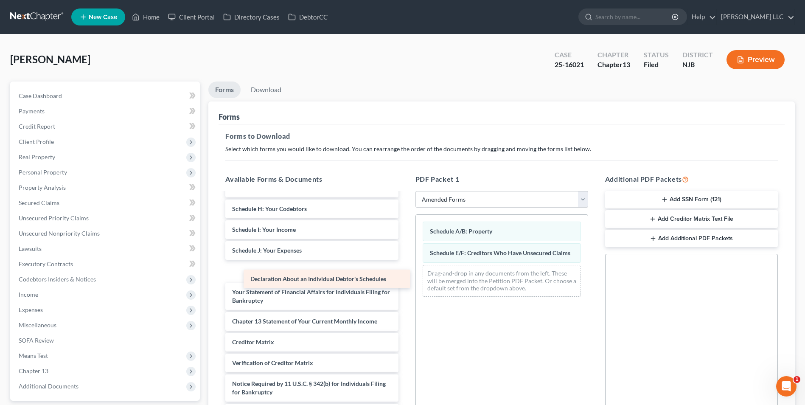
scroll to position [85, 0]
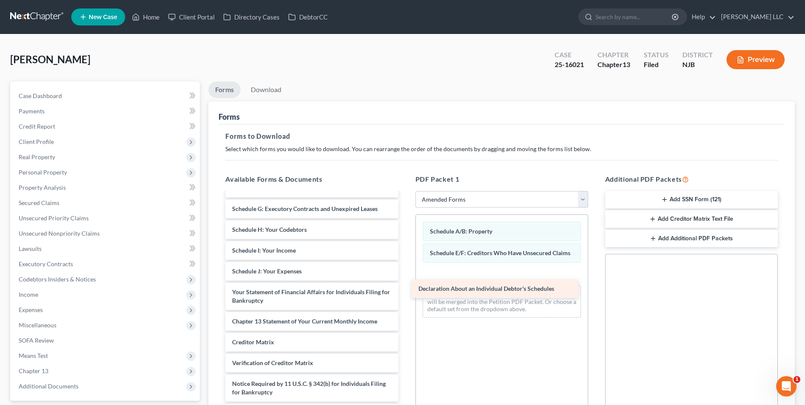
drag, startPoint x: 301, startPoint y: 272, endPoint x: 487, endPoint y: 289, distance: 187.1
click at [405, 289] on div "Declaration About an Individual Debtor's Schedules Voluntary Petition for Indiv…" at bounding box center [312, 265] width 186 height 315
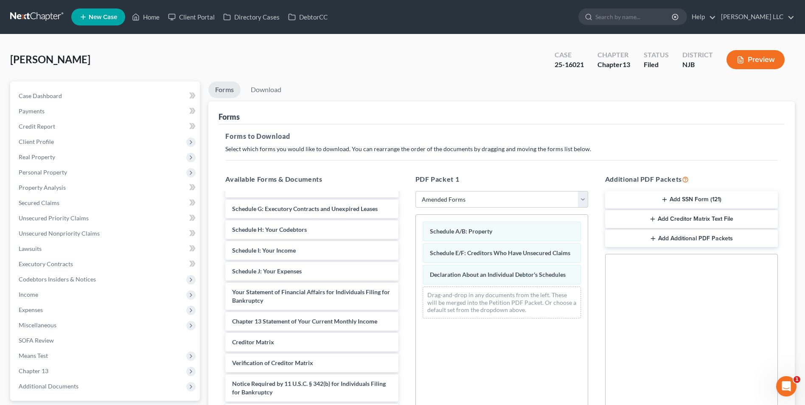
scroll to position [119, 0]
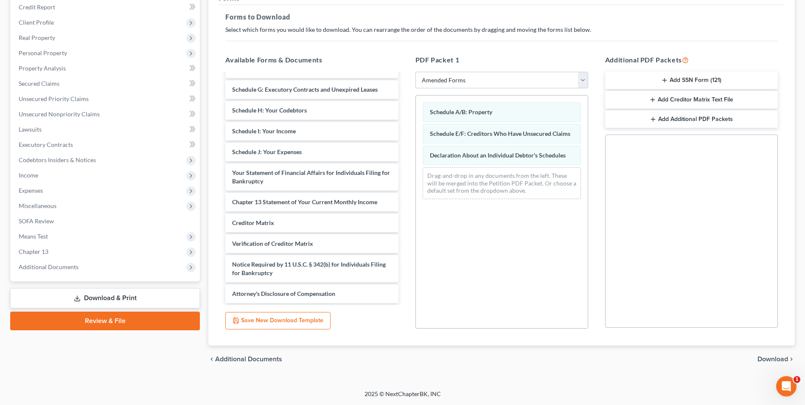
click at [770, 358] on span "Download" at bounding box center [773, 359] width 31 height 7
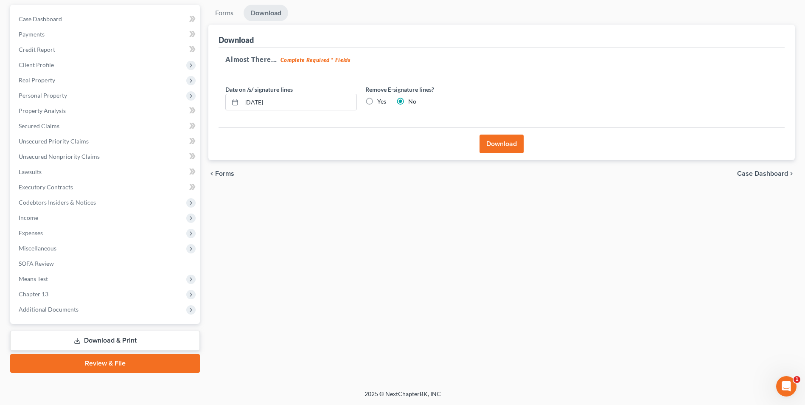
scroll to position [77, 0]
click at [500, 144] on button "Download" at bounding box center [502, 144] width 44 height 19
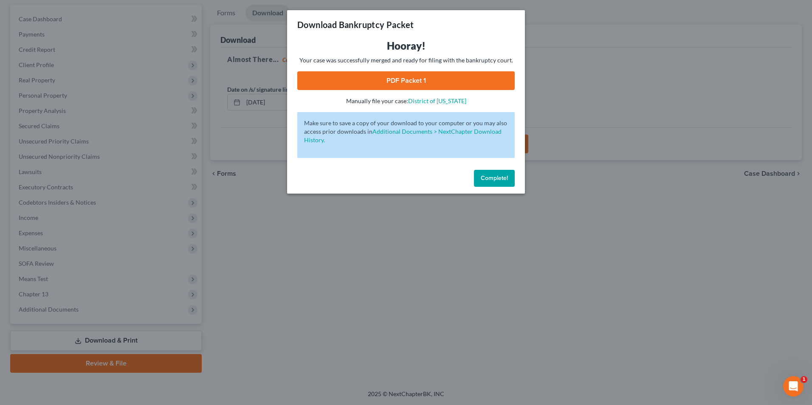
click at [397, 77] on link "PDF Packet 1" at bounding box center [405, 80] width 217 height 19
click at [489, 181] on span "Complete!" at bounding box center [493, 177] width 27 height 7
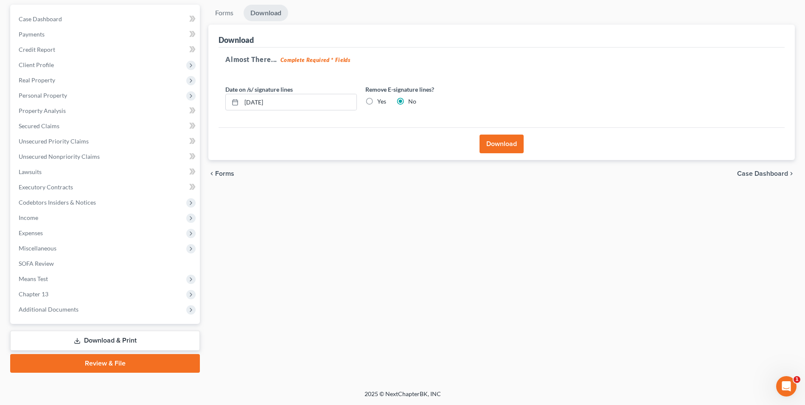
click at [111, 343] on link "Download & Print" at bounding box center [105, 341] width 190 height 20
click at [112, 342] on link "Download & Print" at bounding box center [105, 341] width 190 height 20
click at [118, 339] on link "Download & Print" at bounding box center [105, 341] width 190 height 20
click at [108, 362] on link "Review & File" at bounding box center [105, 363] width 190 height 19
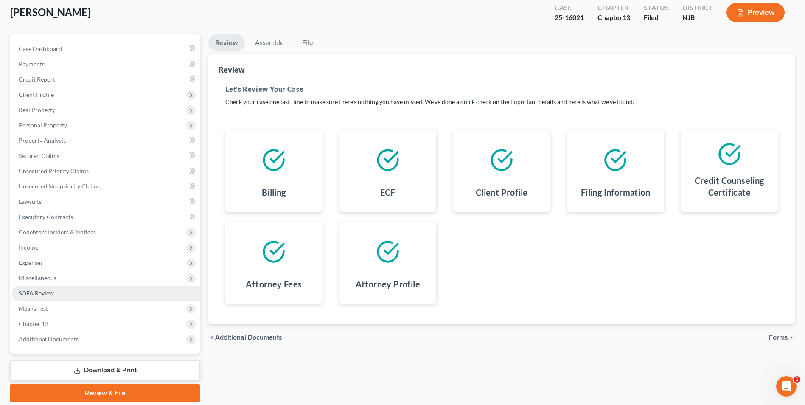
scroll to position [77, 0]
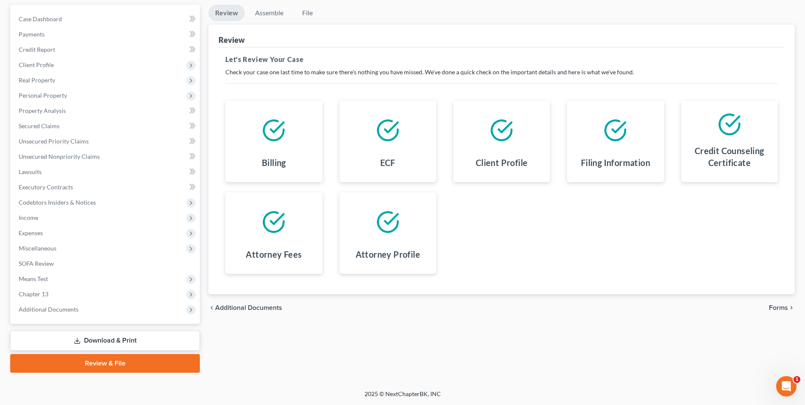
click at [102, 338] on link "Download & Print" at bounding box center [105, 341] width 190 height 20
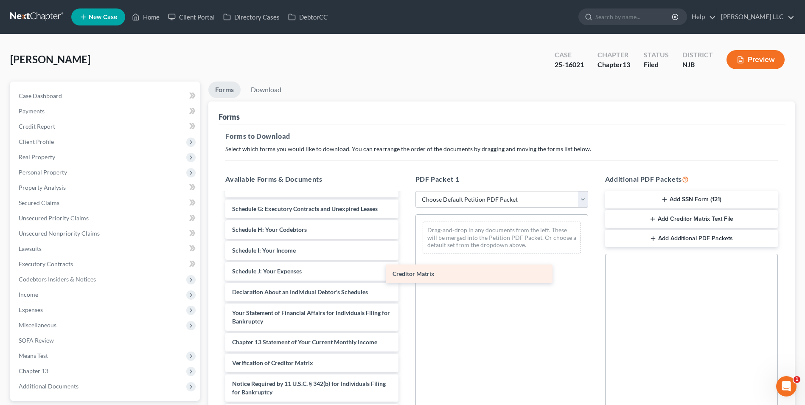
scroll to position [177, 0]
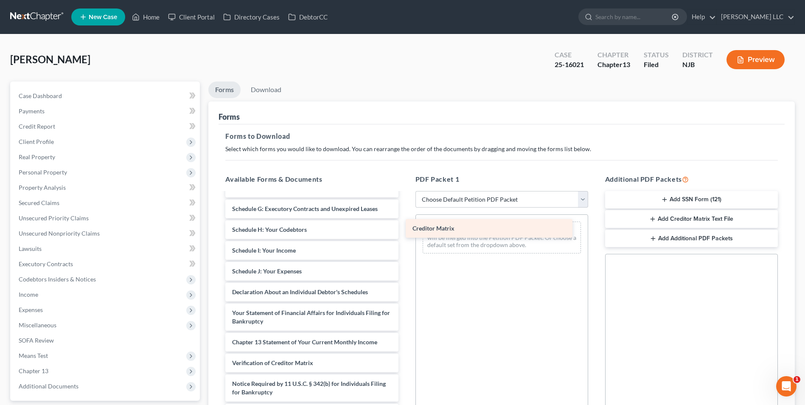
drag, startPoint x: 299, startPoint y: 340, endPoint x: 479, endPoint y: 227, distance: 213.3
click at [405, 227] on div "Creditor Matrix Chapter 13 Plan (District of [US_STATE] - Effective [DATE]) ccc…" at bounding box center [312, 219] width 186 height 406
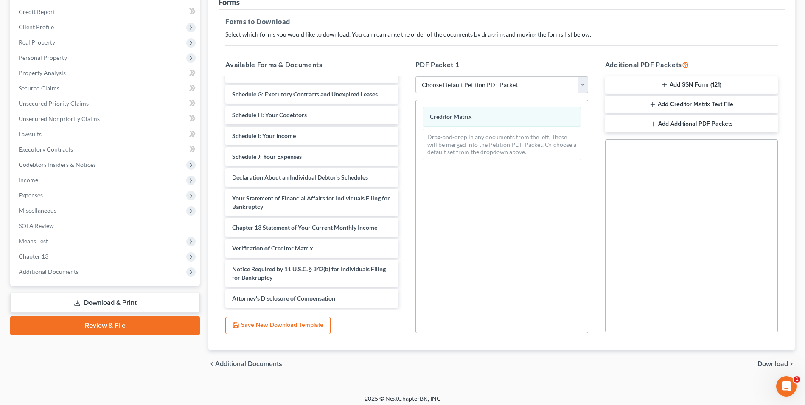
scroll to position [119, 0]
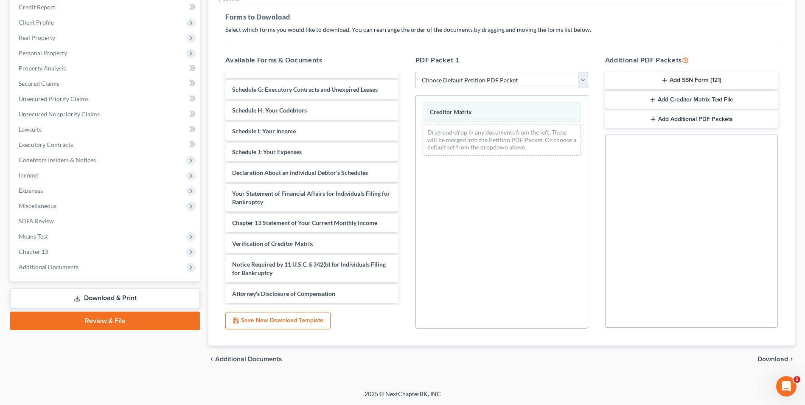
click at [770, 360] on span "Download" at bounding box center [773, 359] width 31 height 7
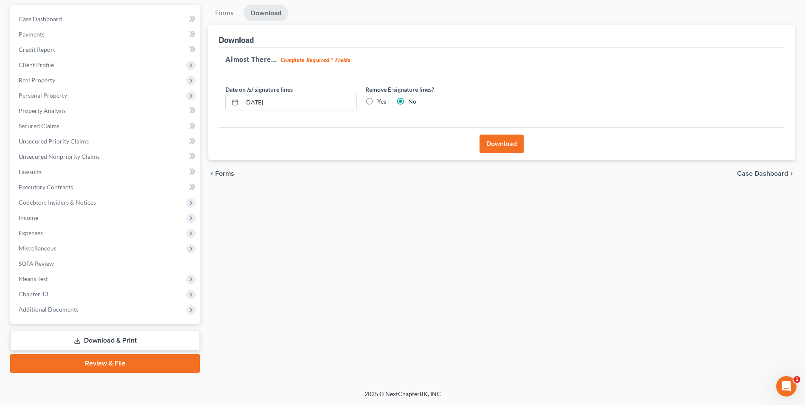
click at [497, 145] on button "Download" at bounding box center [502, 144] width 44 height 19
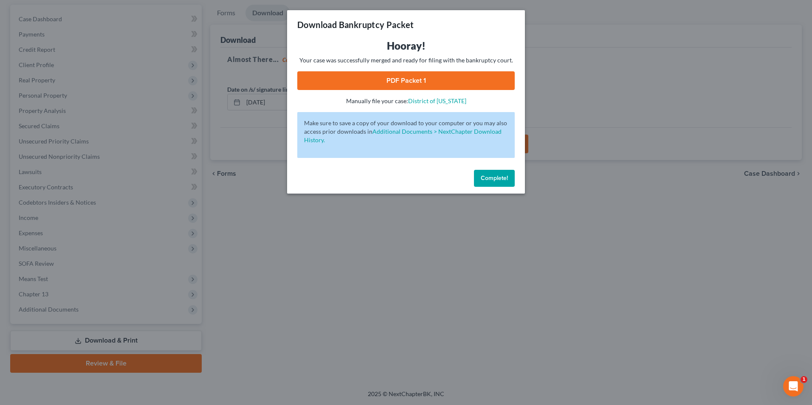
click at [412, 79] on link "PDF Packet 1" at bounding box center [405, 80] width 217 height 19
click at [482, 178] on span "Complete!" at bounding box center [493, 177] width 27 height 7
